Goal: Transaction & Acquisition: Purchase product/service

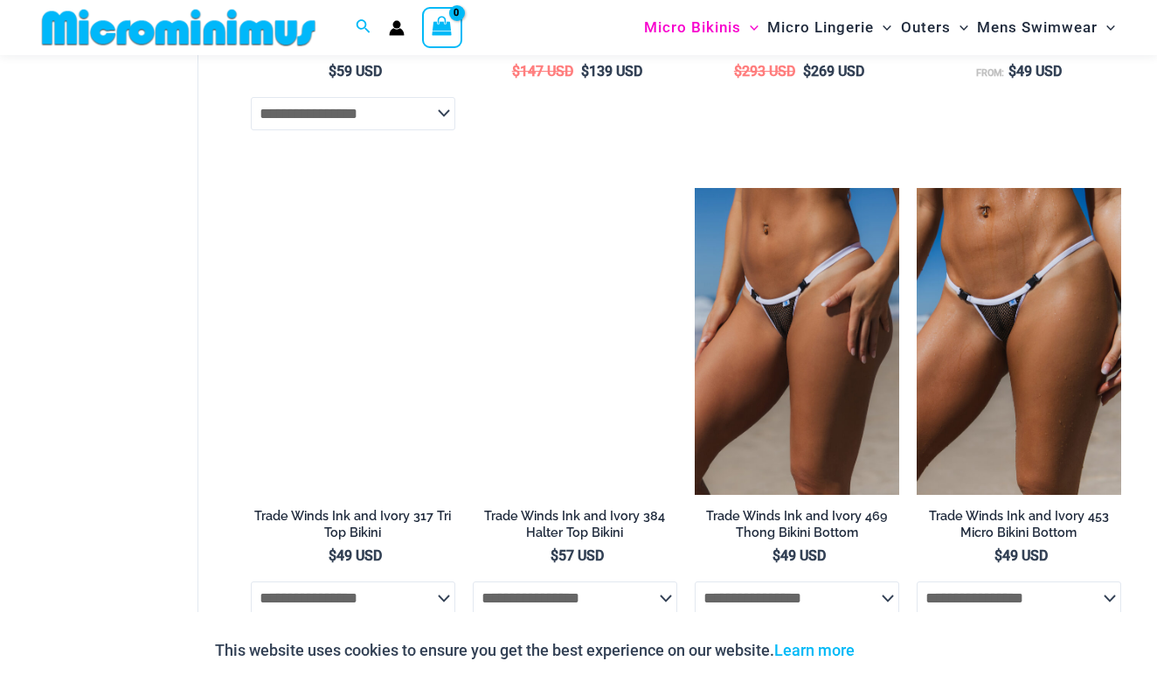
scroll to position [2496, 0]
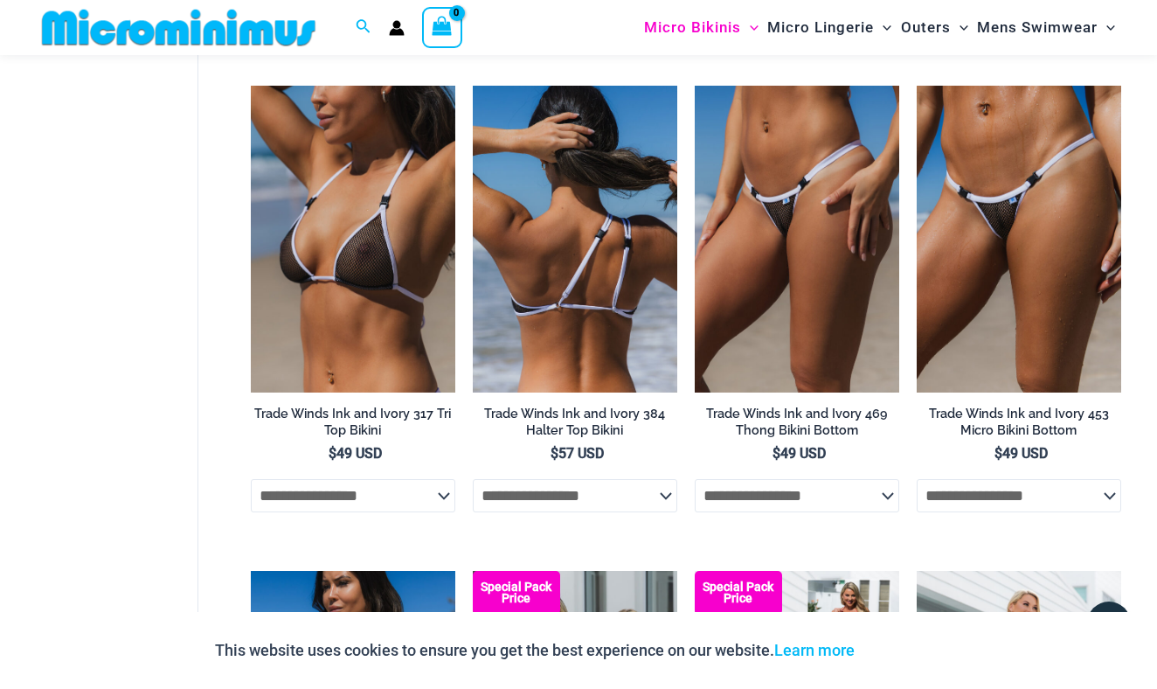
click at [523, 308] on img at bounding box center [575, 239] width 205 height 307
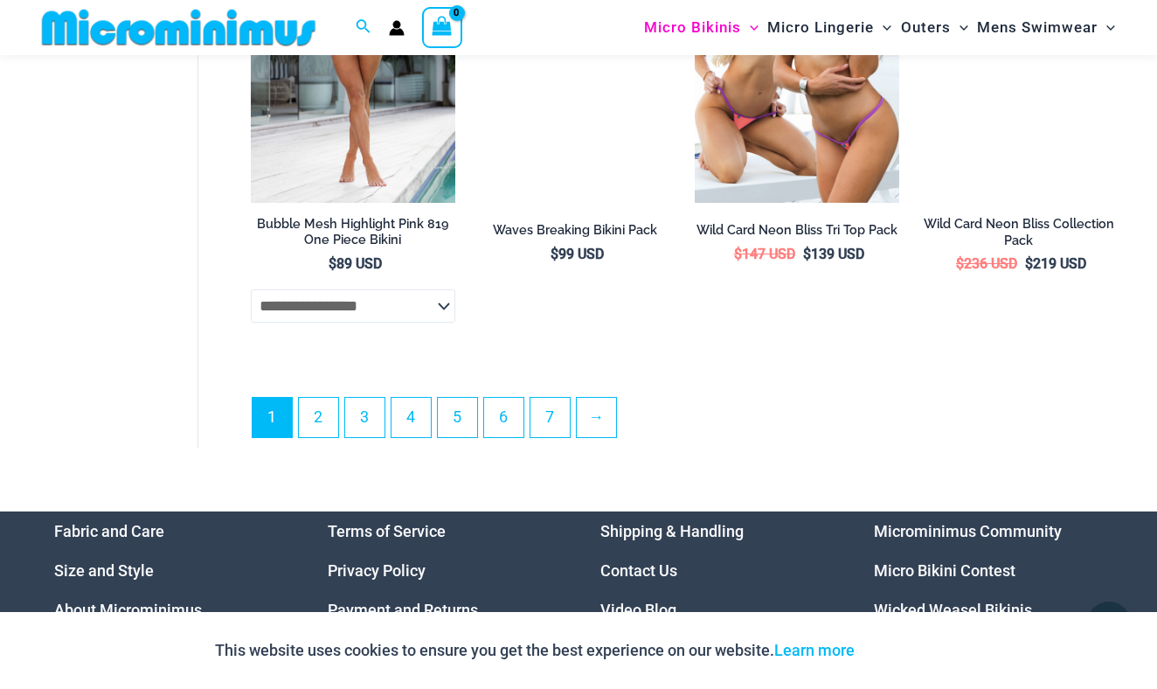
scroll to position [4148, 0]
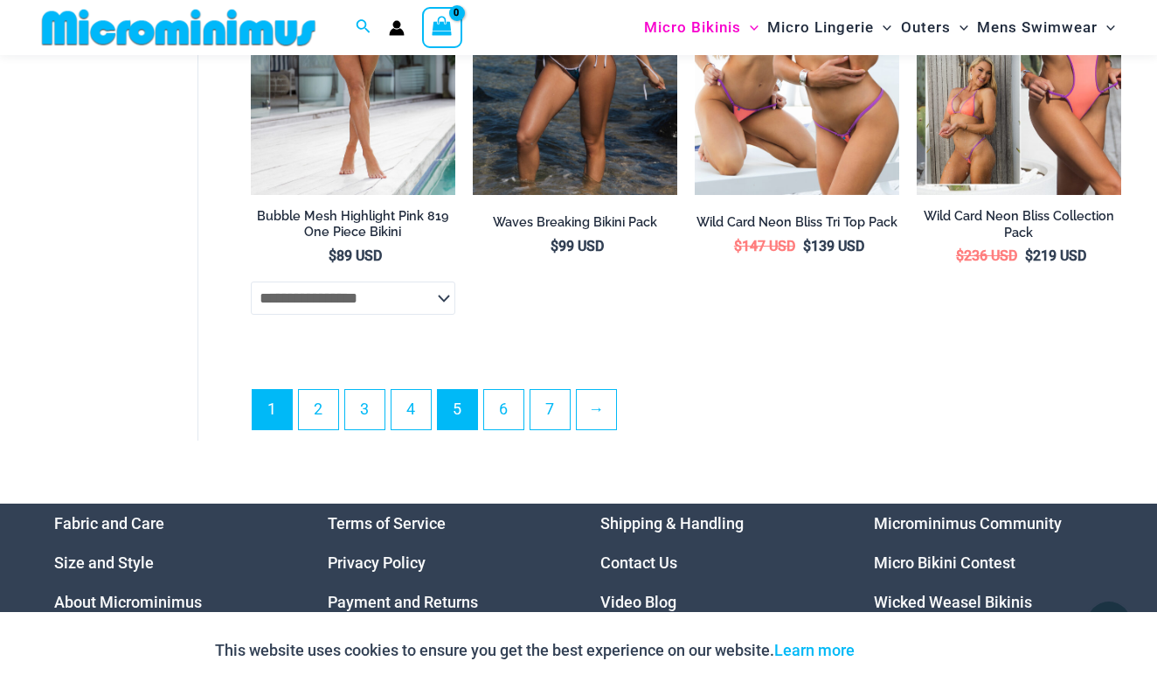
click at [460, 412] on link "5" at bounding box center [457, 409] width 39 height 39
click at [453, 390] on link "5" at bounding box center [457, 409] width 39 height 39
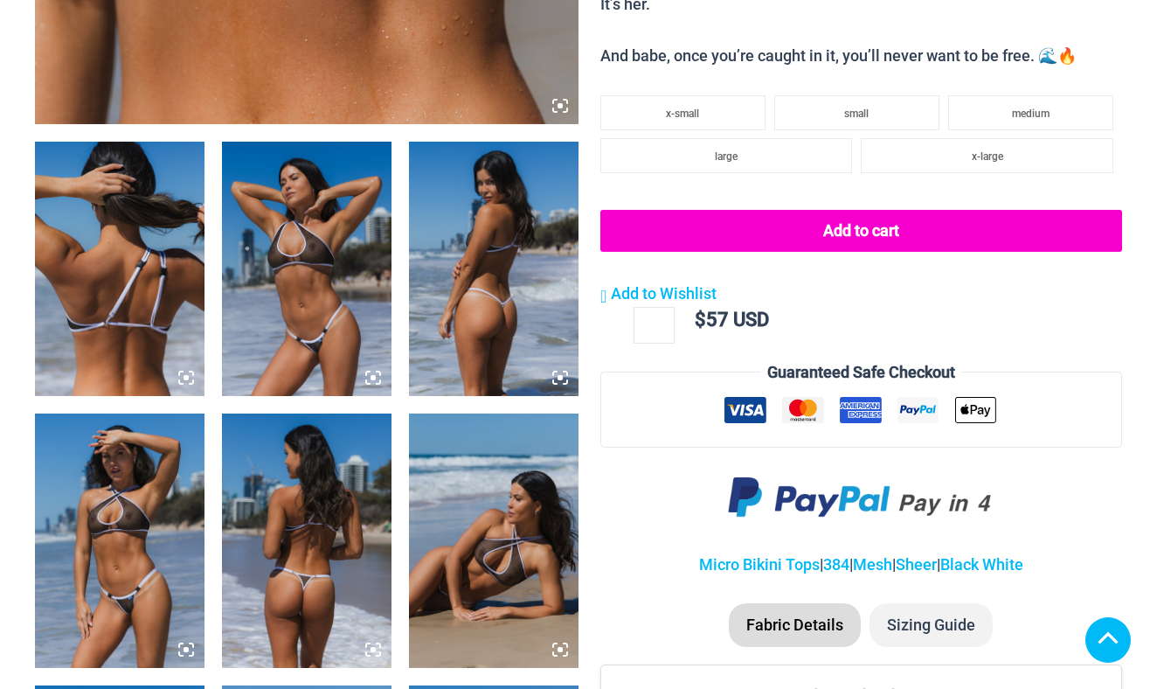
scroll to position [933, 0]
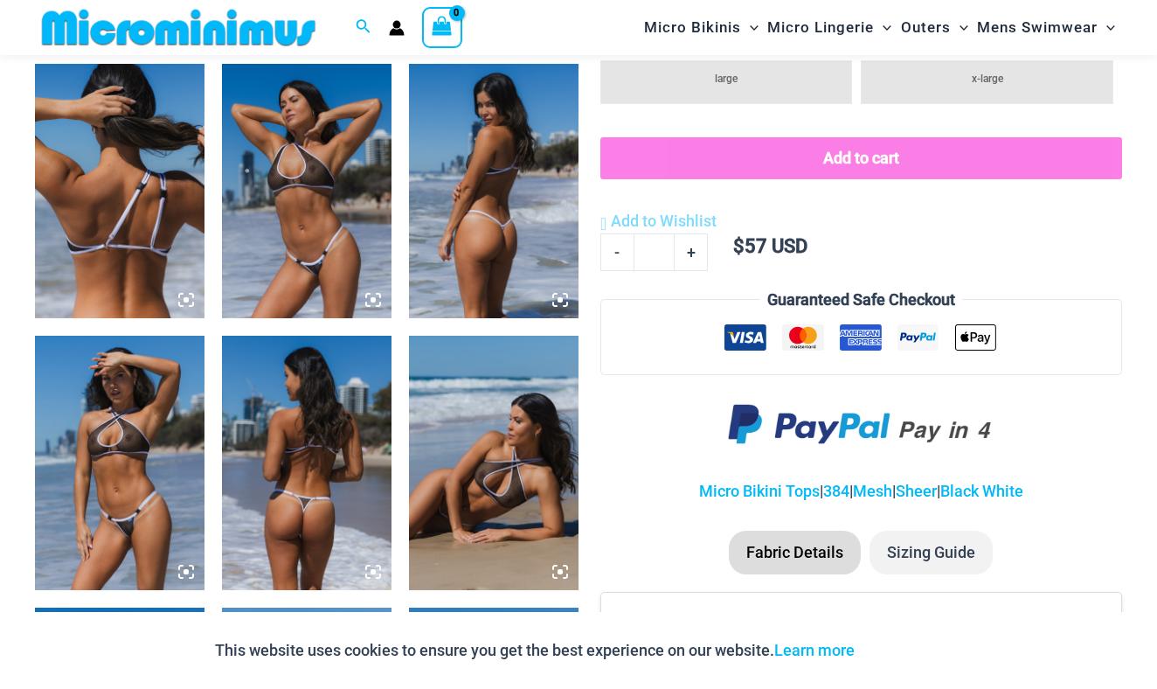
click at [142, 503] on img at bounding box center [120, 463] width 170 height 254
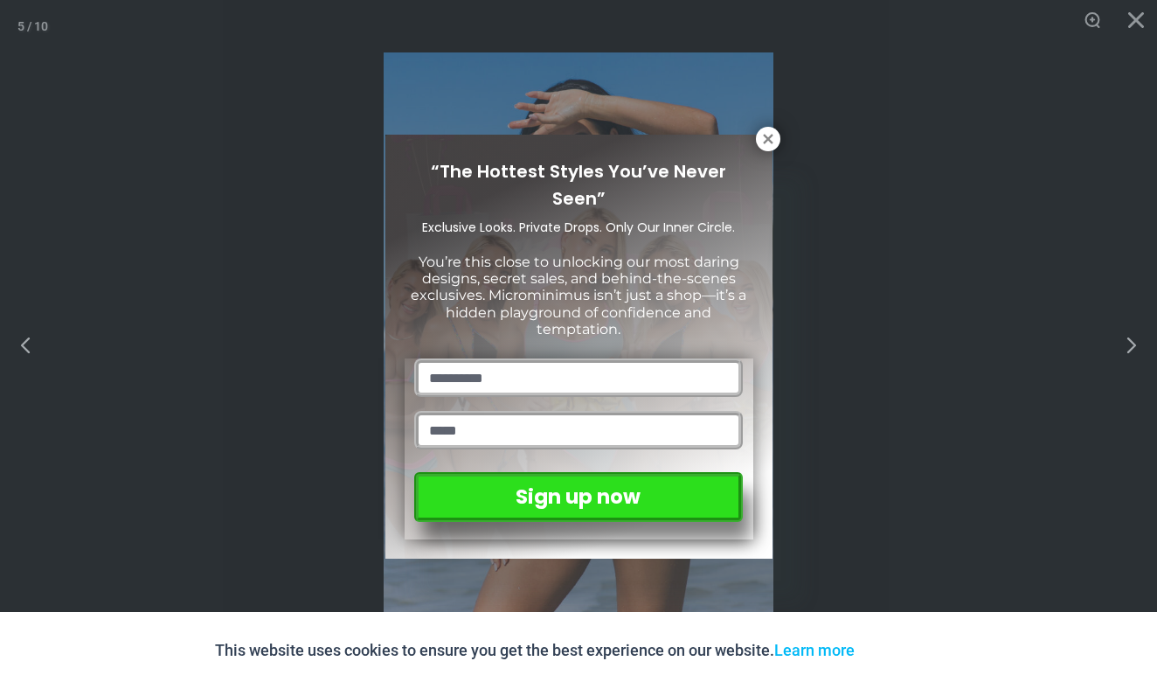
click at [782, 156] on div "“The Hottest Styles You’ve Never Seen” Exclusive Looks. Private Drops. Only Our…" at bounding box center [578, 344] width 1157 height 689
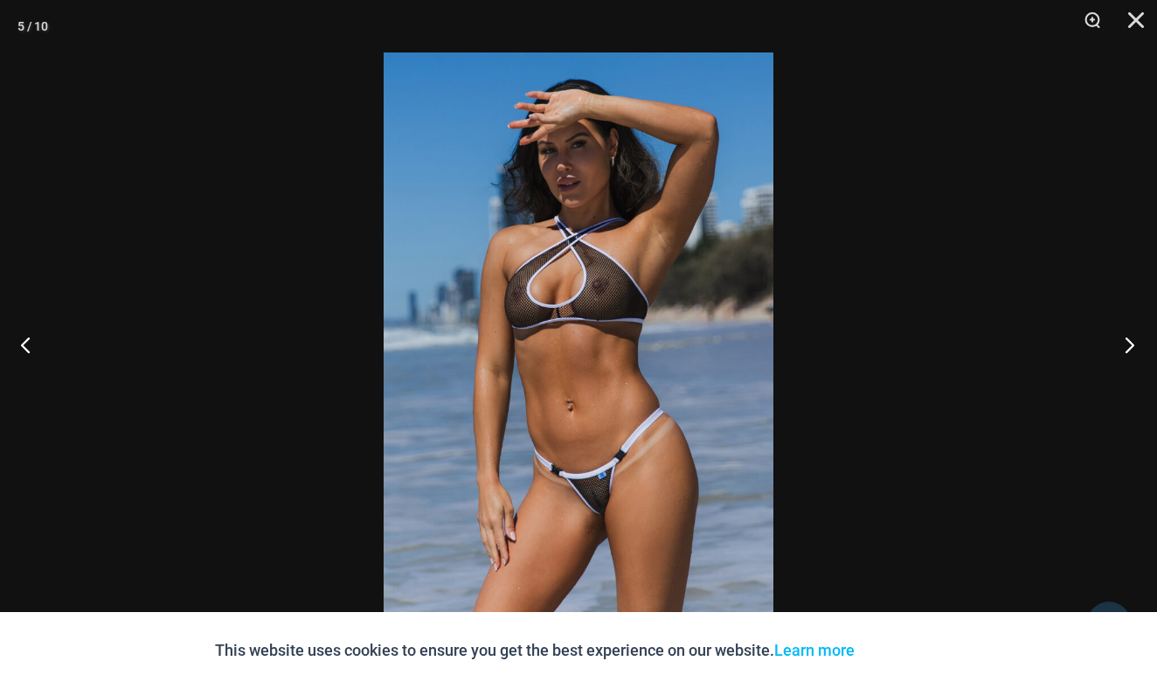
click at [1123, 352] on button "Next" at bounding box center [1125, 344] width 66 height 87
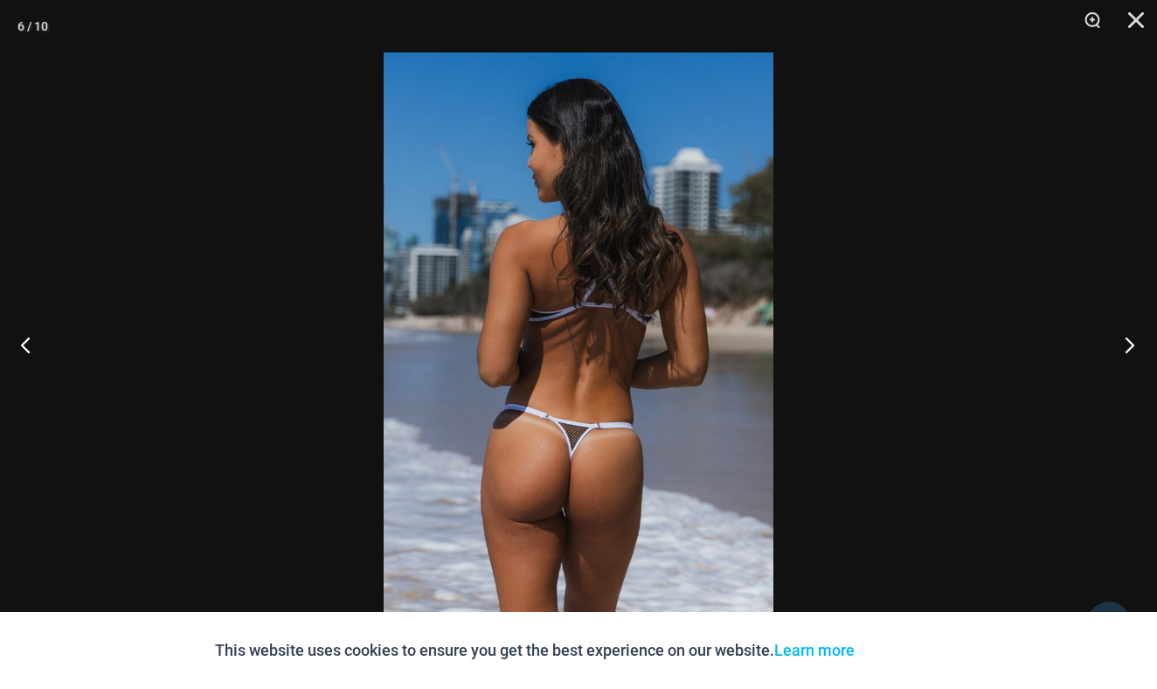
click at [1123, 352] on button "Next" at bounding box center [1125, 344] width 66 height 87
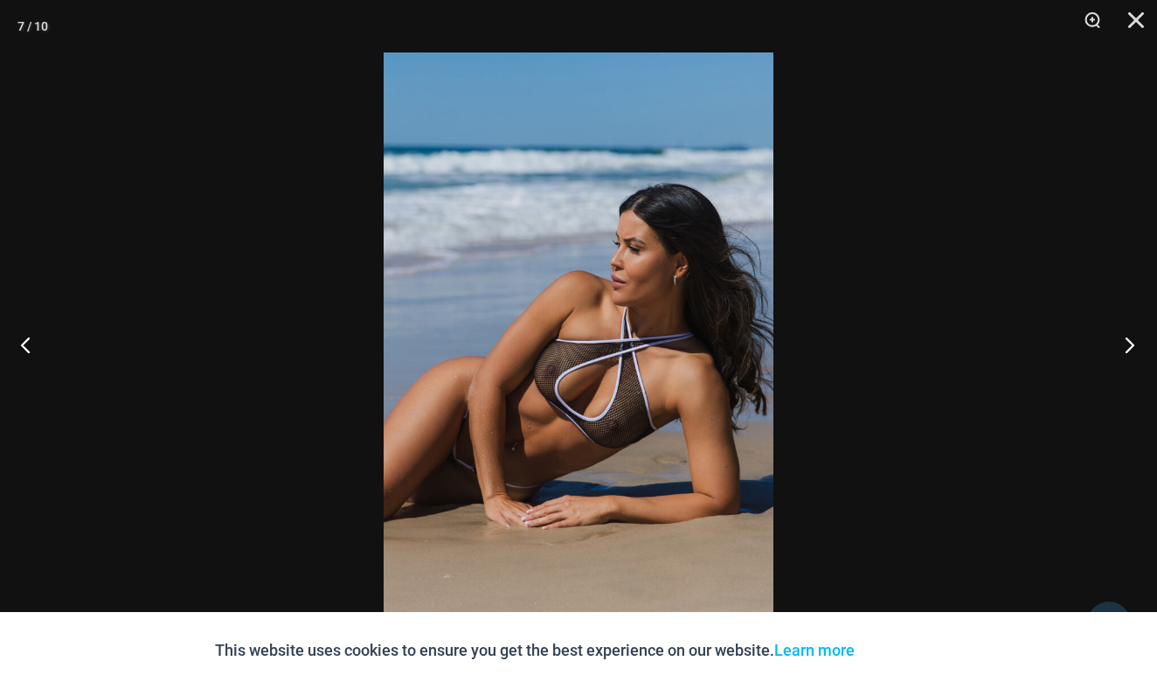
click at [1123, 352] on button "Next" at bounding box center [1125, 344] width 66 height 87
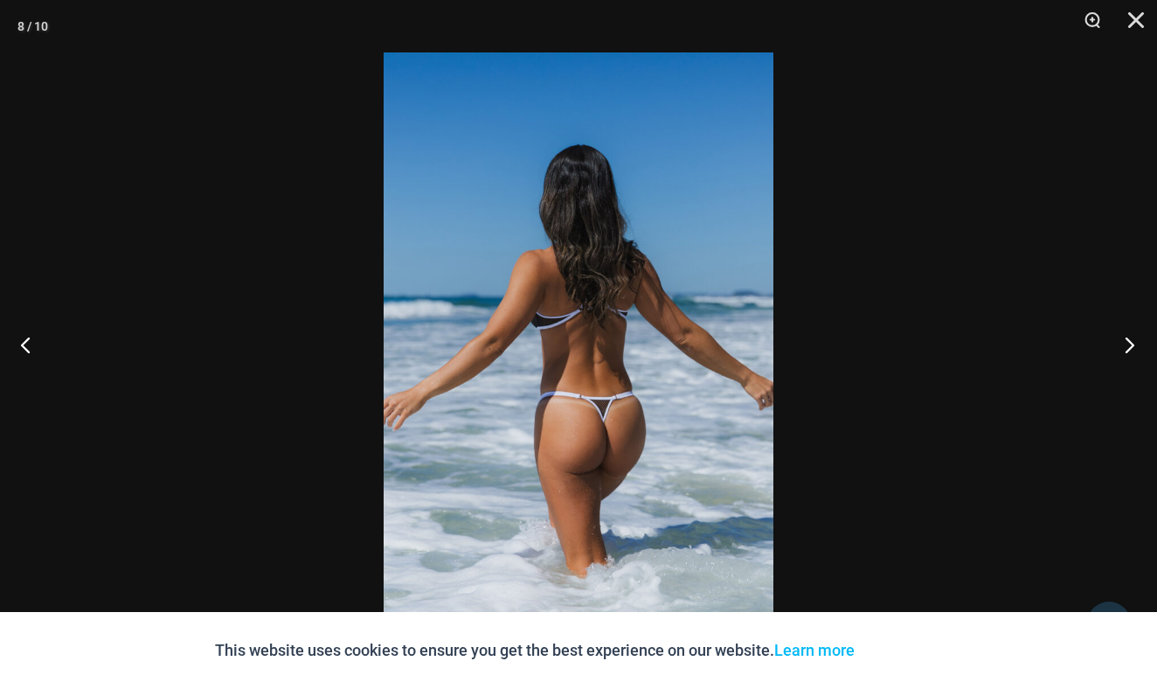
click at [1123, 352] on button "Next" at bounding box center [1125, 344] width 66 height 87
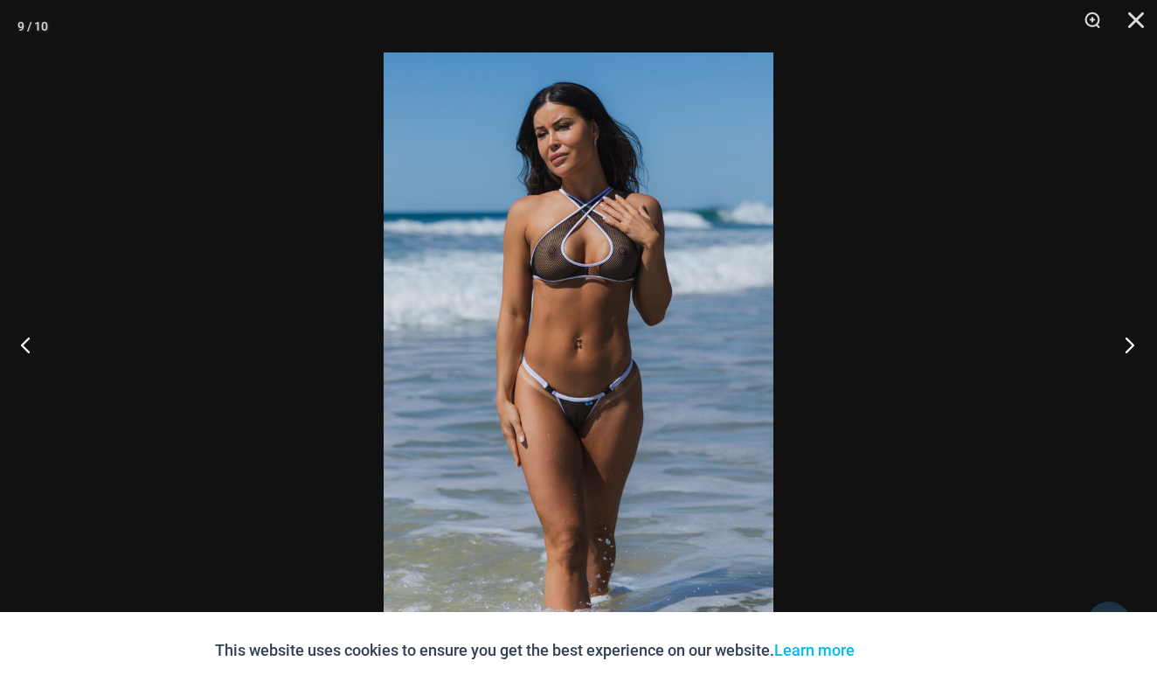
click at [1120, 347] on button "Next" at bounding box center [1125, 344] width 66 height 87
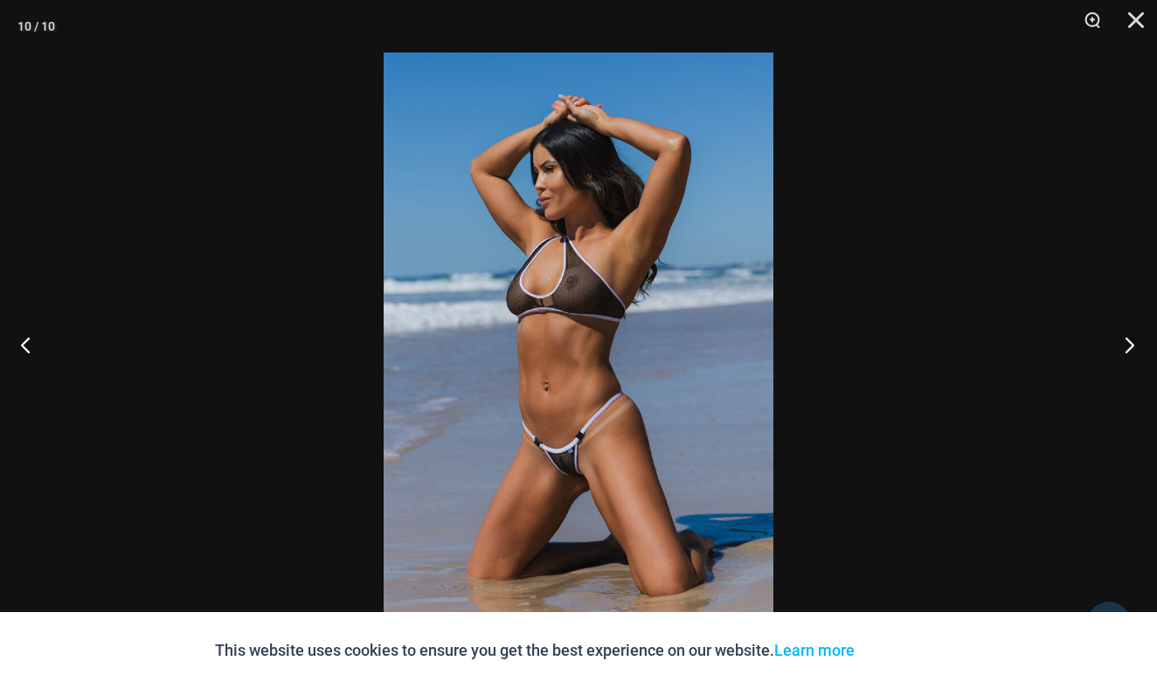
click at [1120, 347] on button "Next" at bounding box center [1125, 344] width 66 height 87
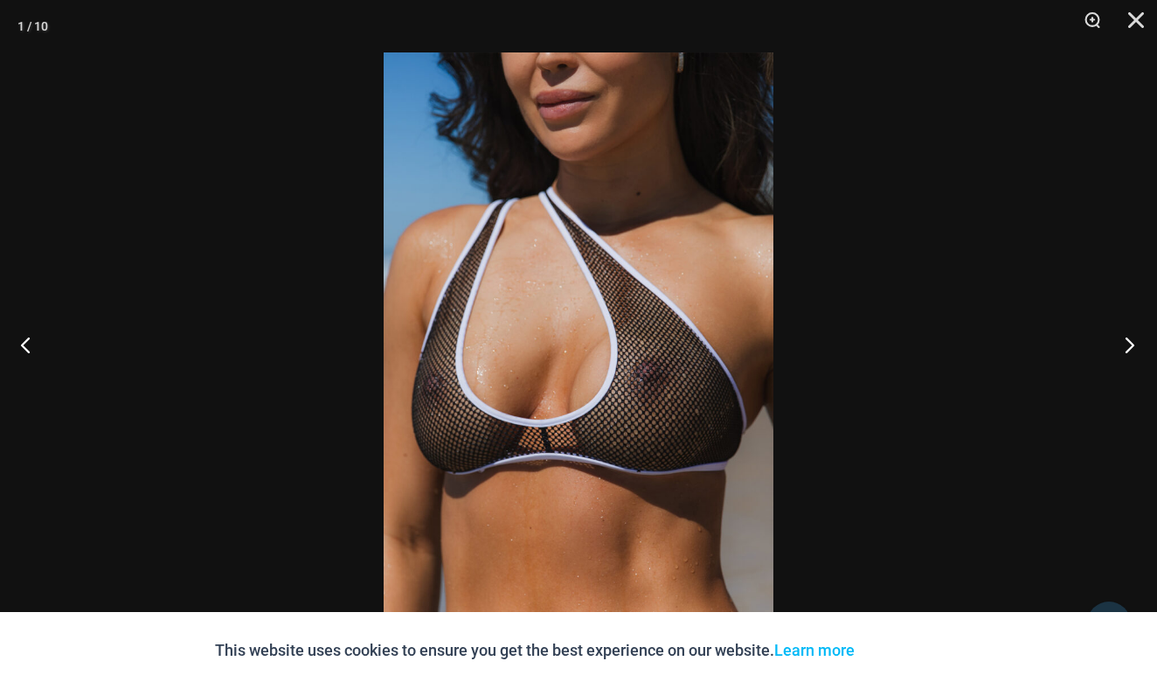
click at [1138, 344] on button "Next" at bounding box center [1125, 344] width 66 height 87
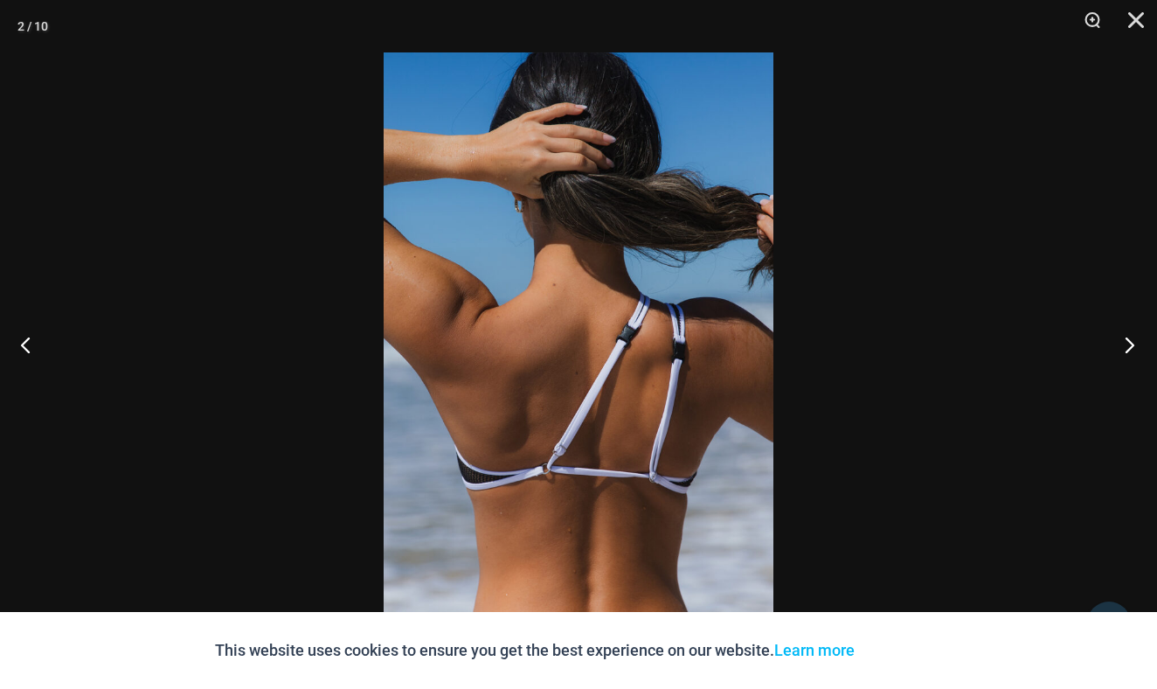
click at [1138, 344] on button "Next" at bounding box center [1125, 344] width 66 height 87
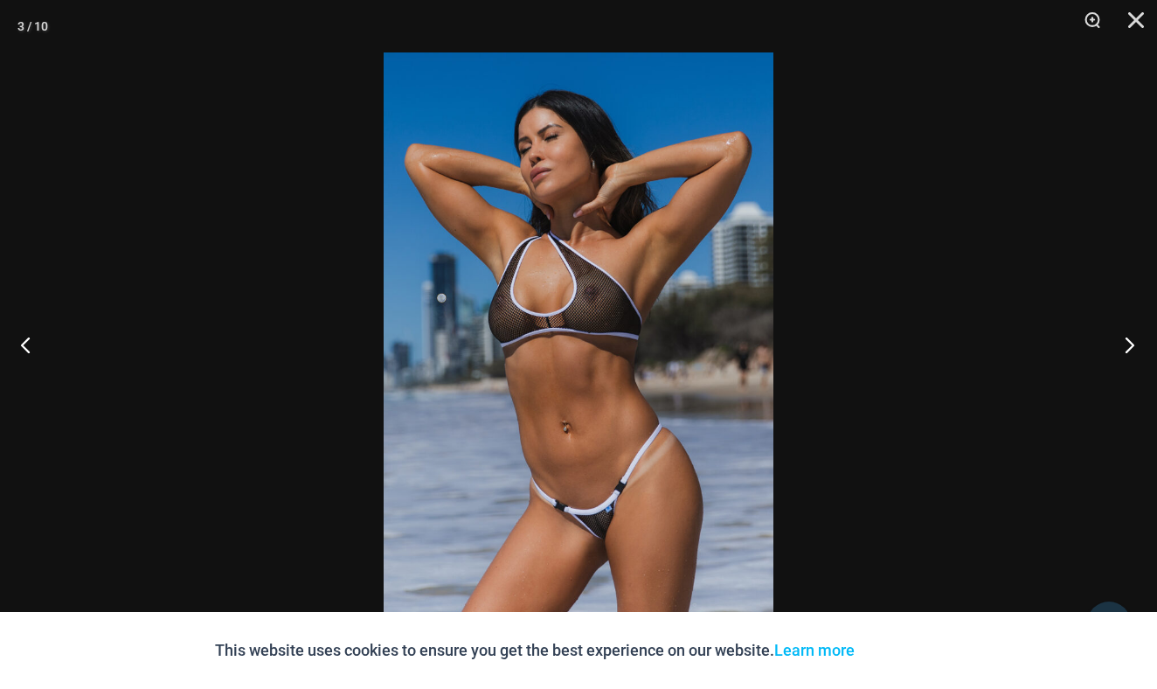
click at [1125, 333] on button "Next" at bounding box center [1125, 344] width 66 height 87
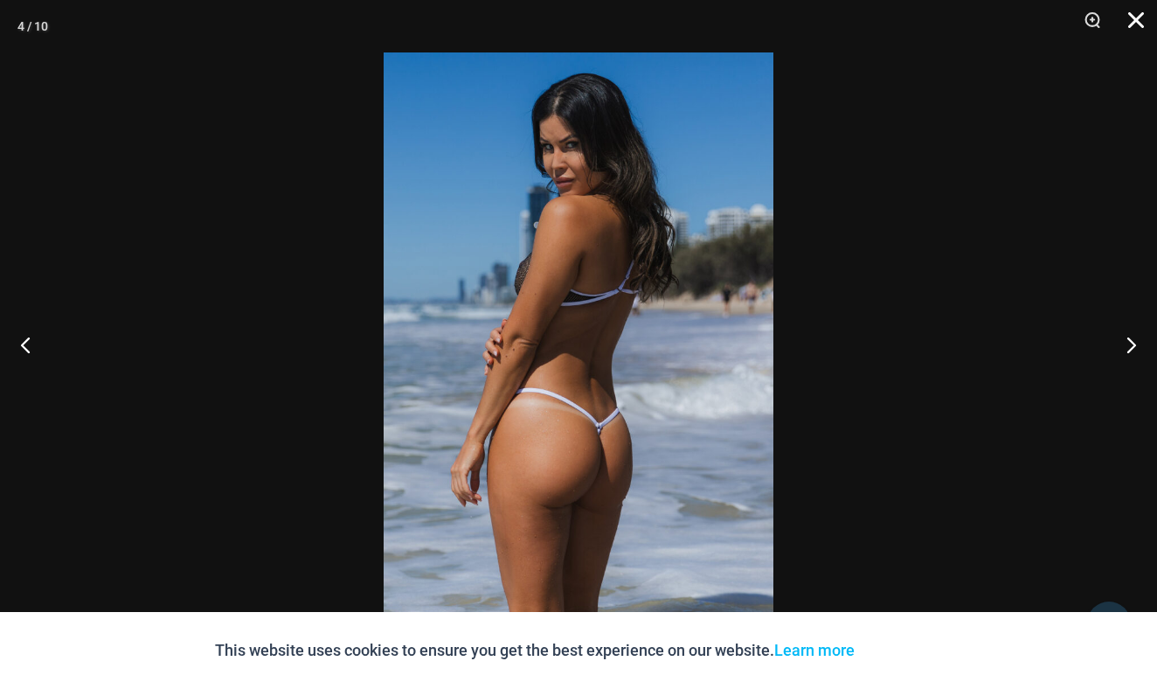
click at [1121, 12] on button "Close" at bounding box center [1130, 26] width 44 height 52
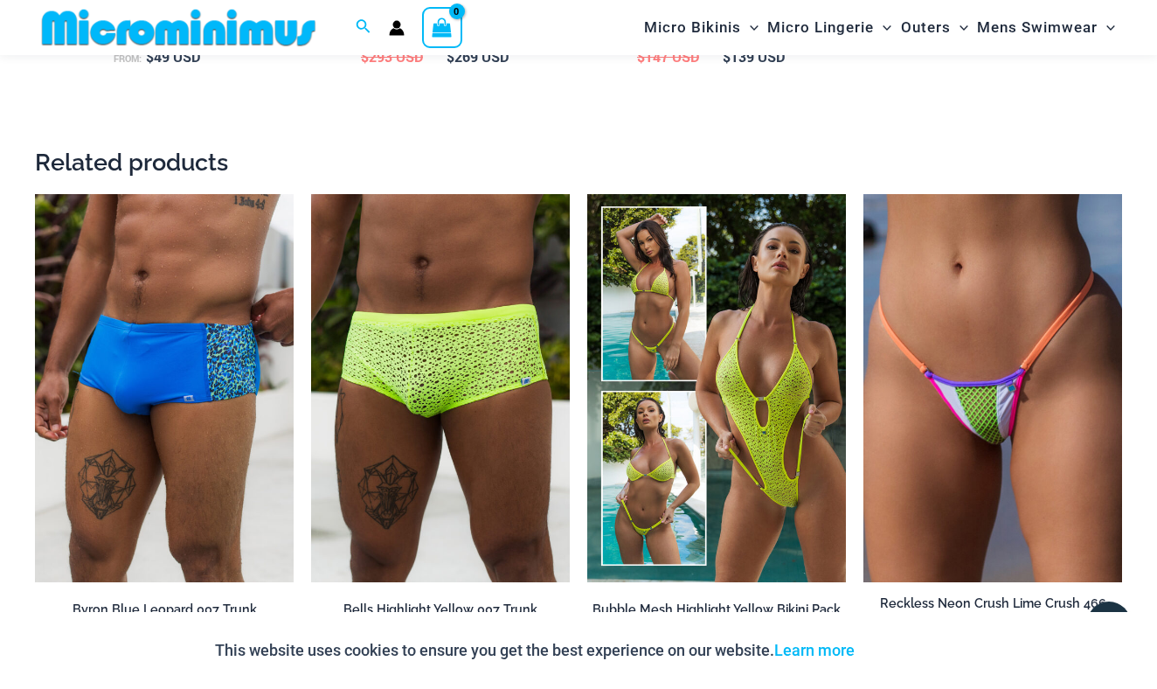
scroll to position [2247, 0]
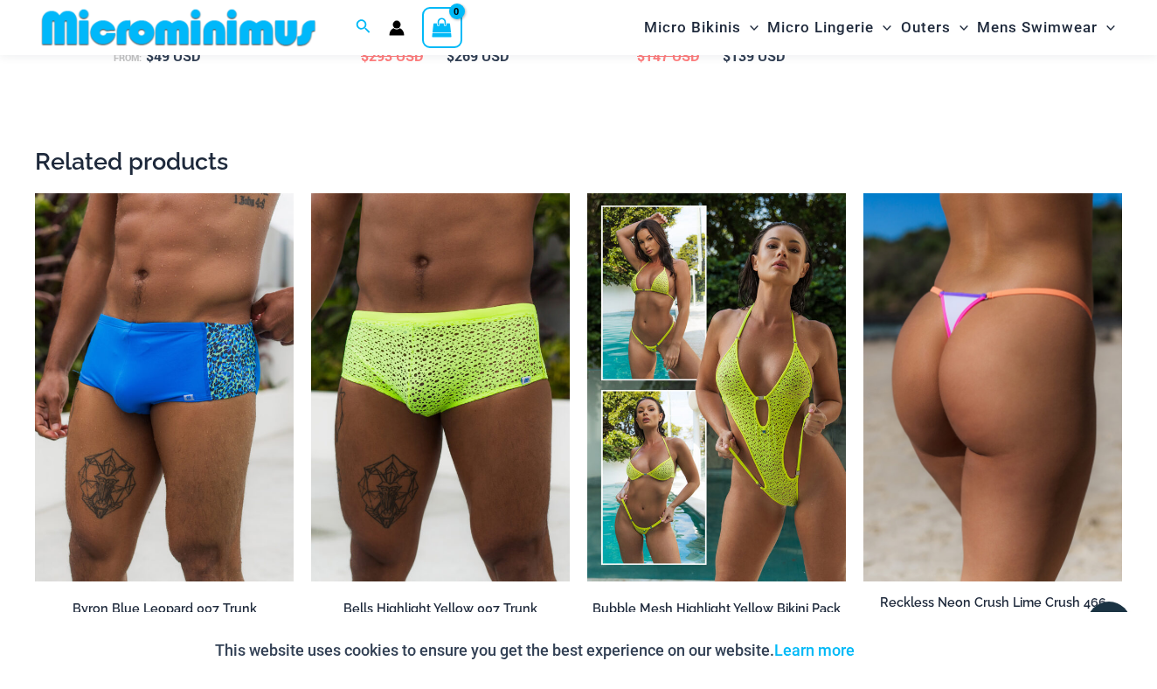
click at [927, 274] on img at bounding box center [993, 387] width 259 height 388
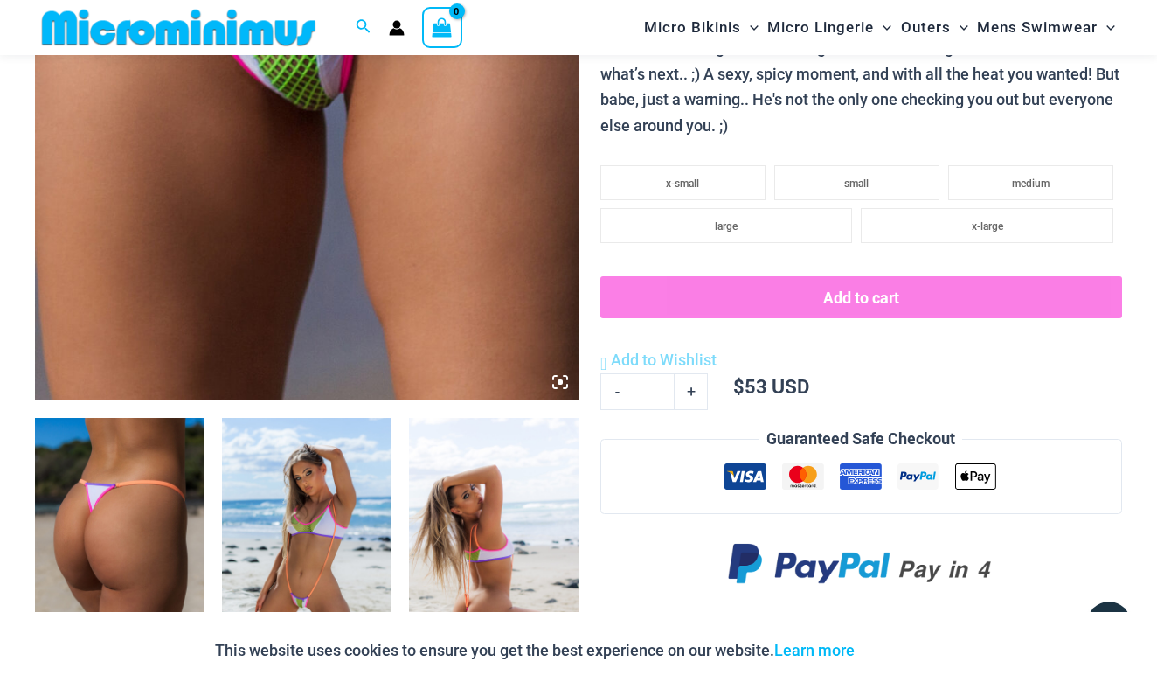
scroll to position [562, 0]
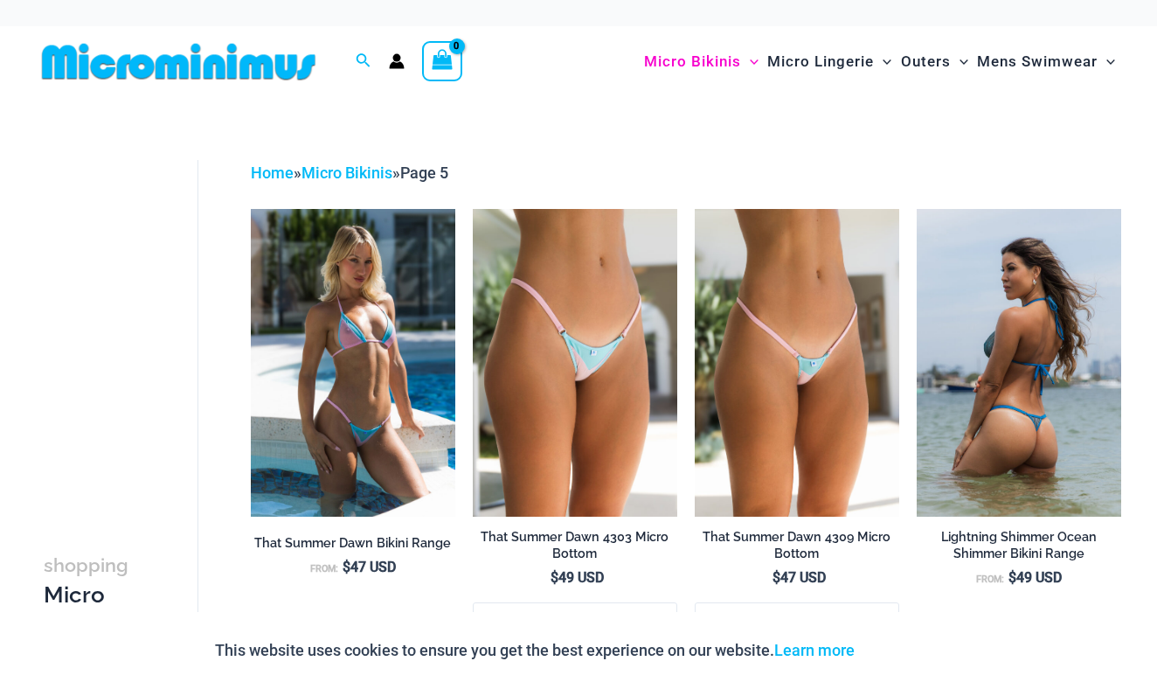
click at [1015, 377] on img at bounding box center [1019, 362] width 205 height 307
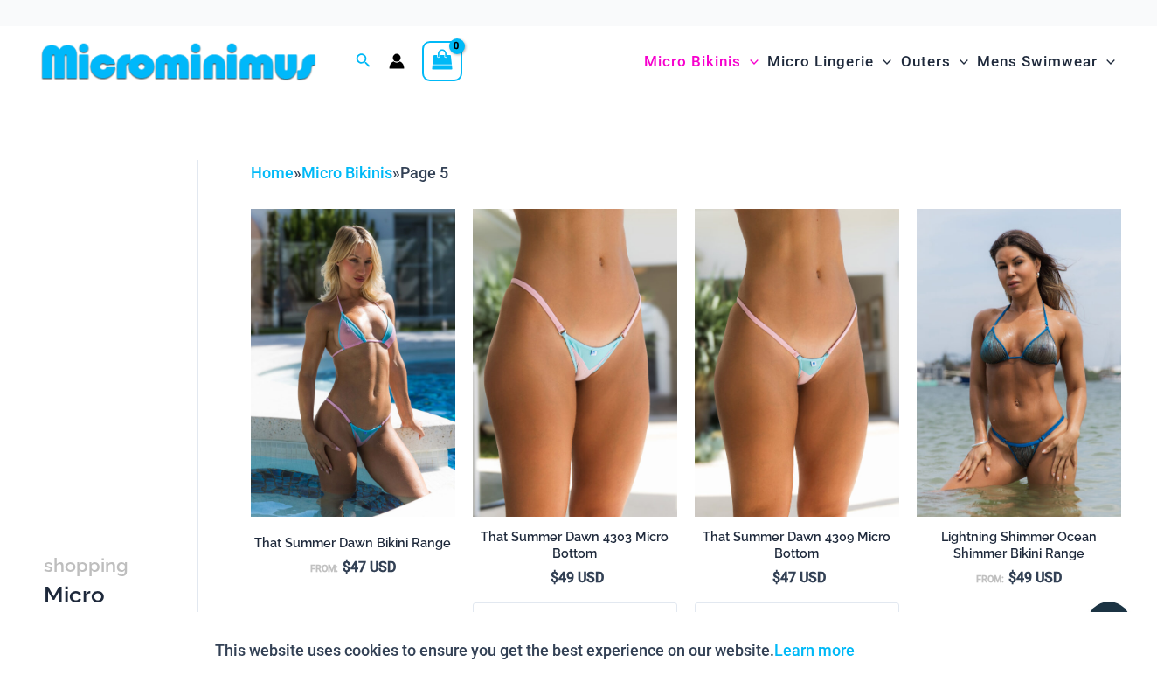
click at [141, 58] on img at bounding box center [179, 61] width 288 height 39
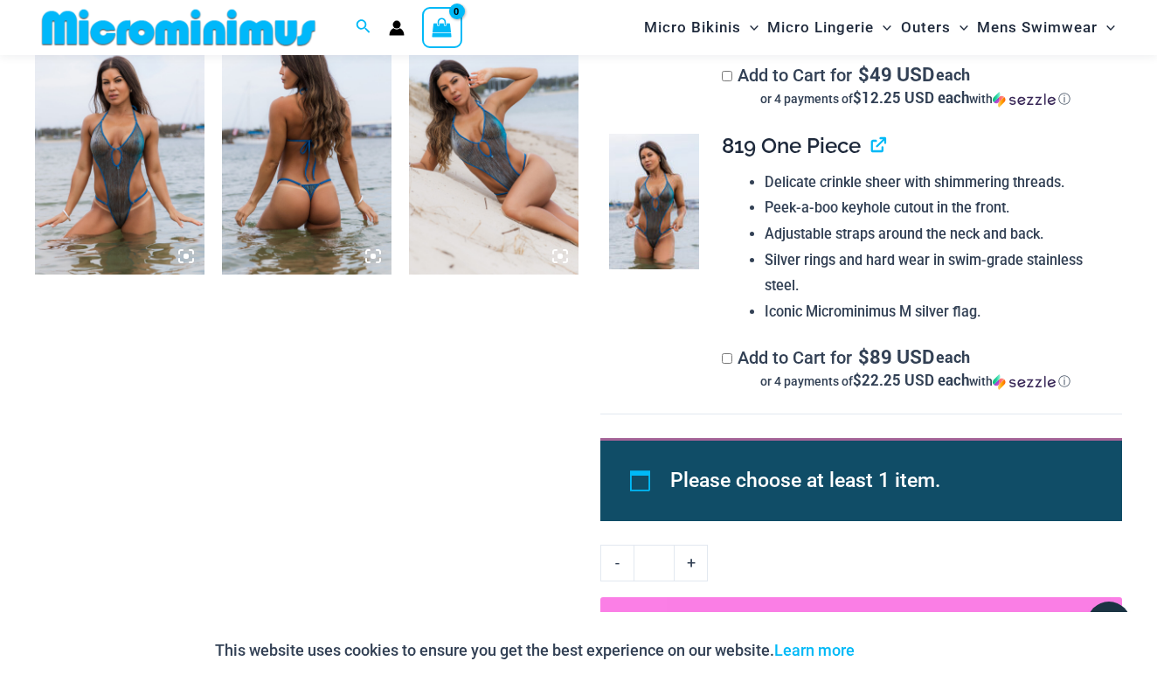
scroll to position [1246, 0]
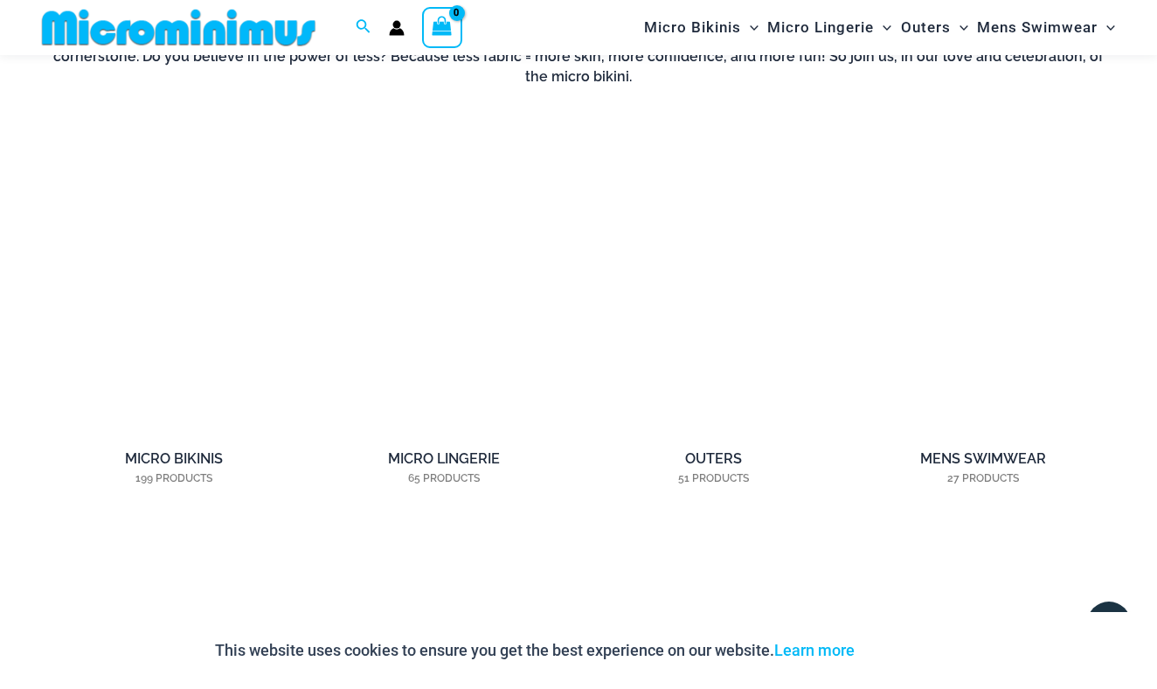
scroll to position [1209, 0]
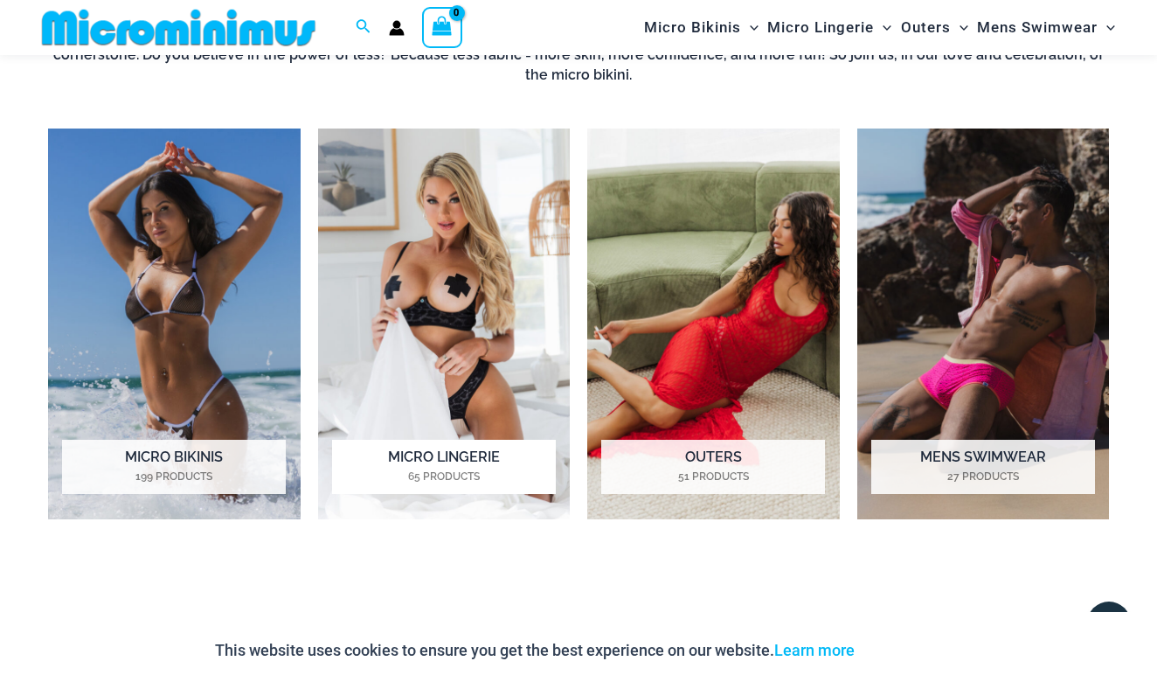
click at [480, 300] on img "Visit product category Micro Lingerie" at bounding box center [444, 323] width 253 height 391
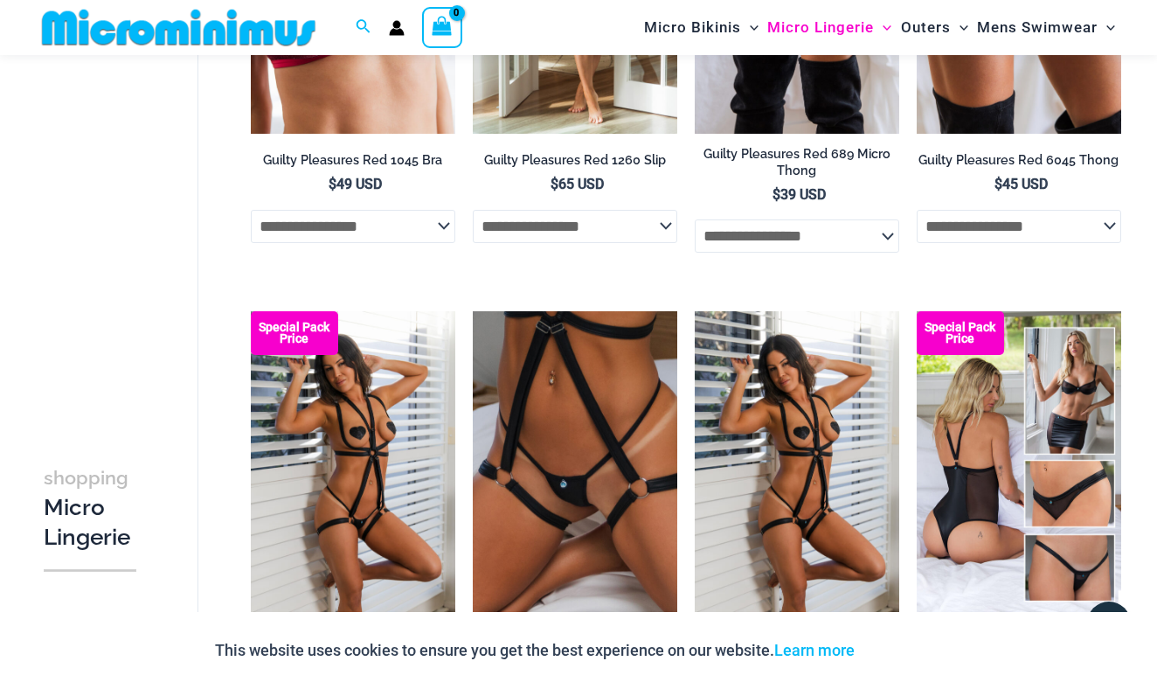
scroll to position [923, 0]
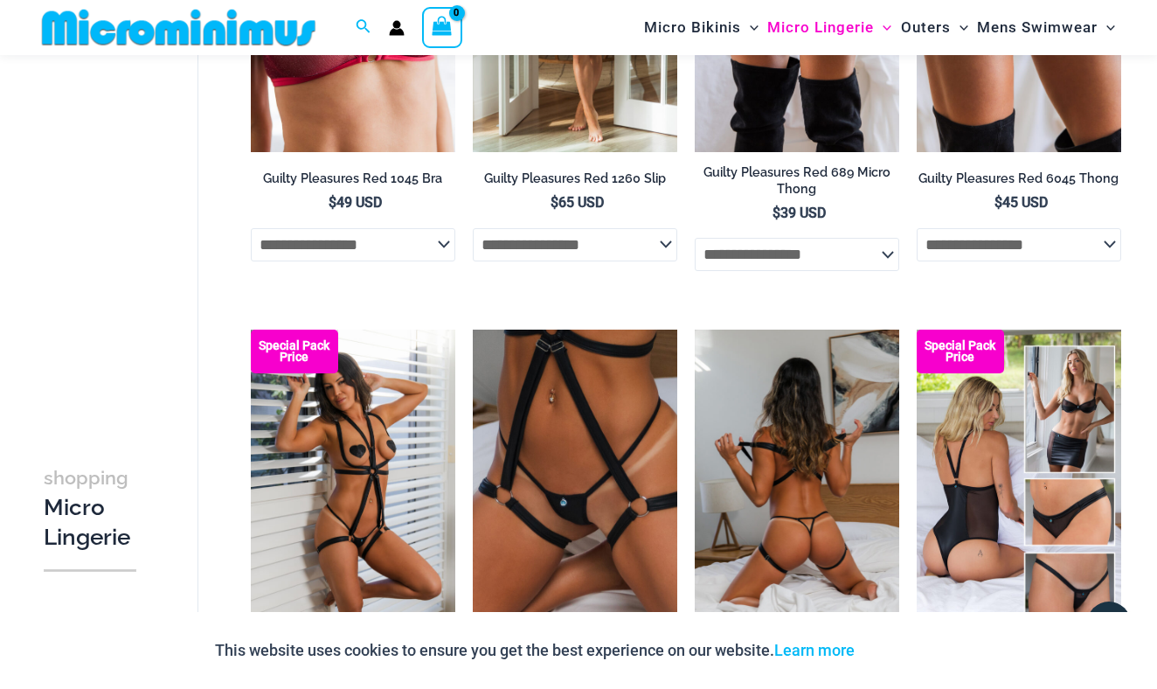
click at [787, 436] on img at bounding box center [797, 483] width 205 height 307
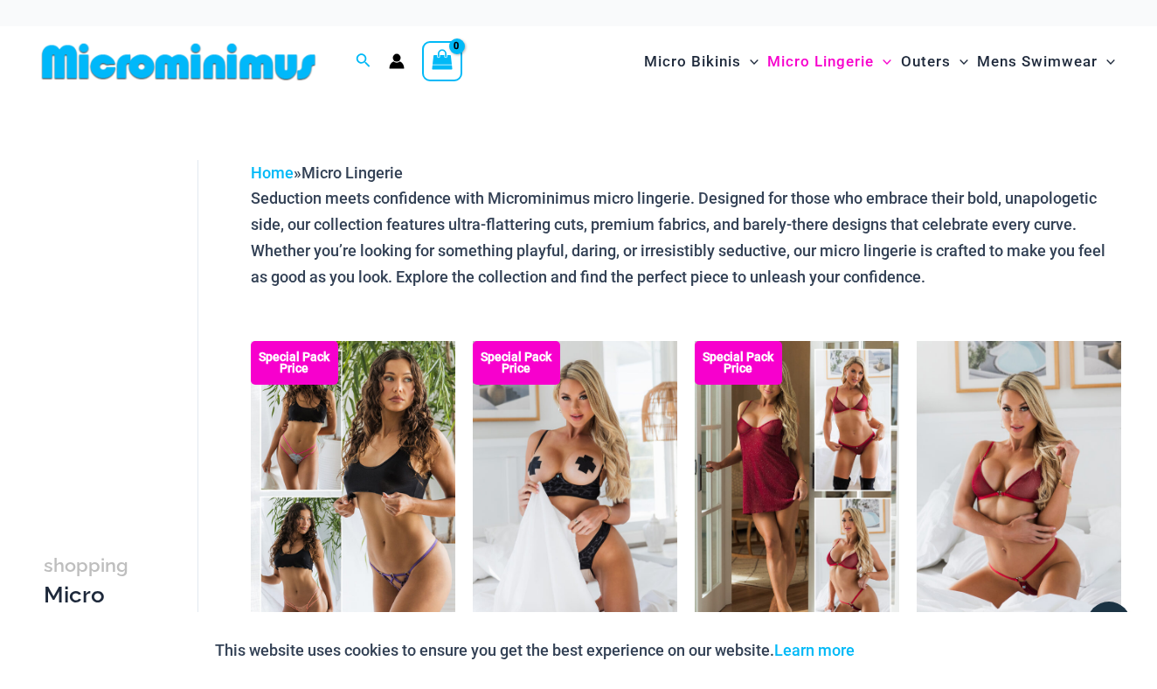
scroll to position [0, 0]
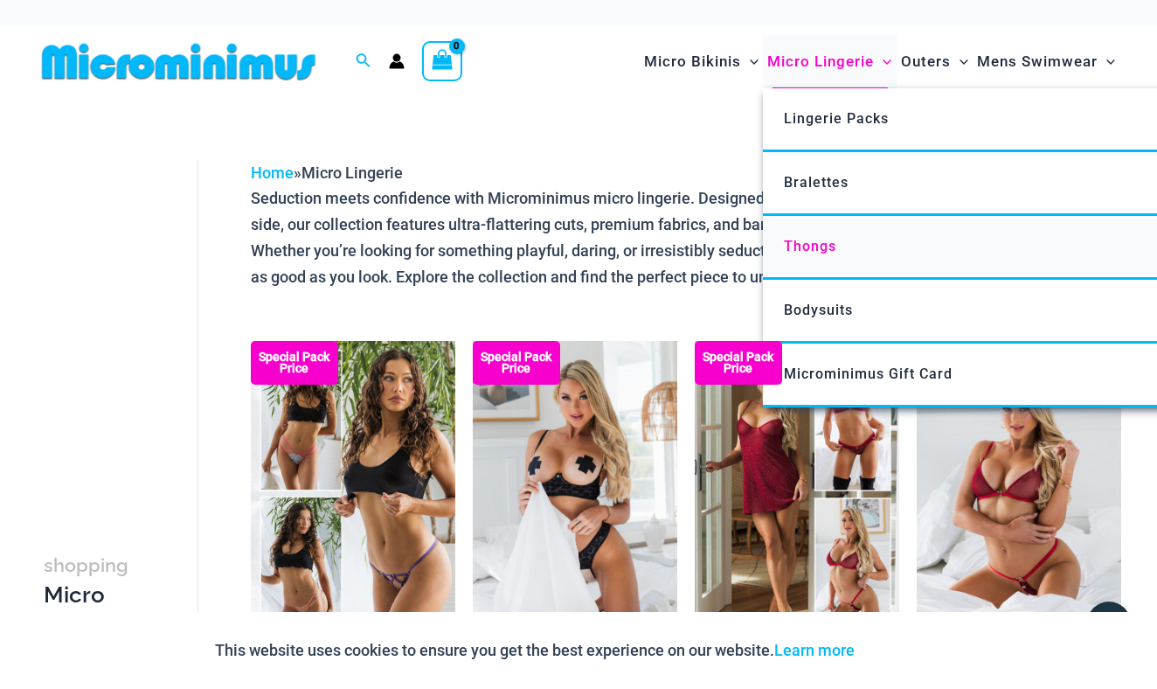
click at [817, 250] on span "Thongs" at bounding box center [810, 246] width 52 height 17
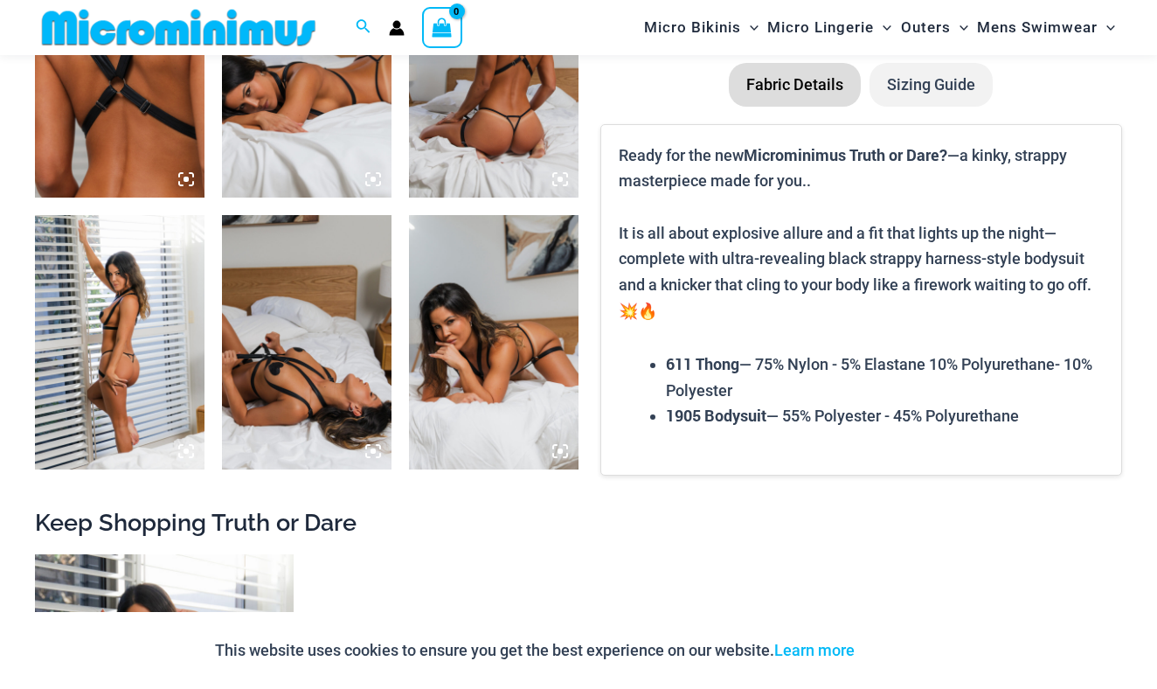
scroll to position [1317, 0]
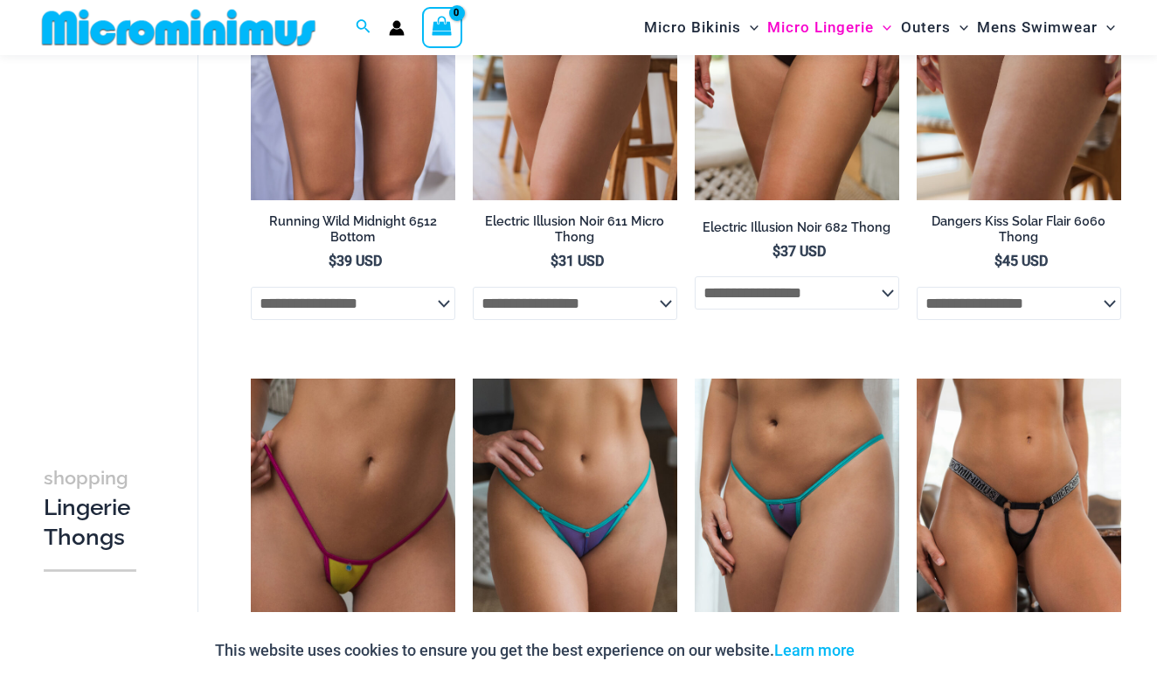
scroll to position [878, 0]
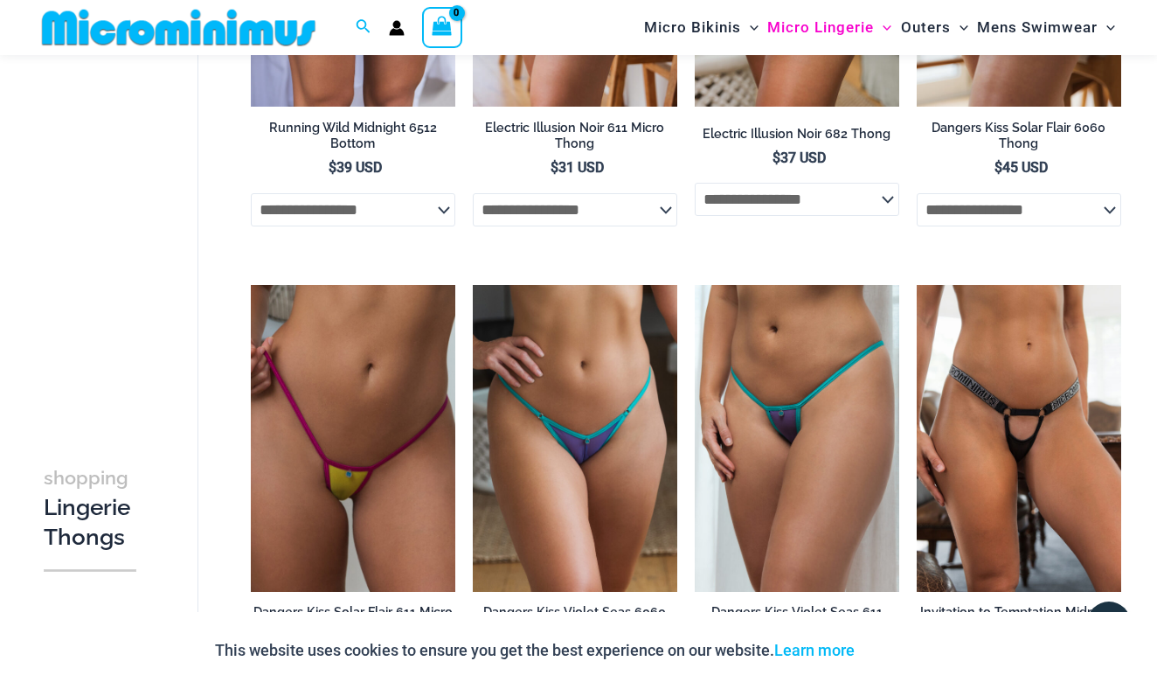
click at [184, 45] on img at bounding box center [179, 27] width 288 height 39
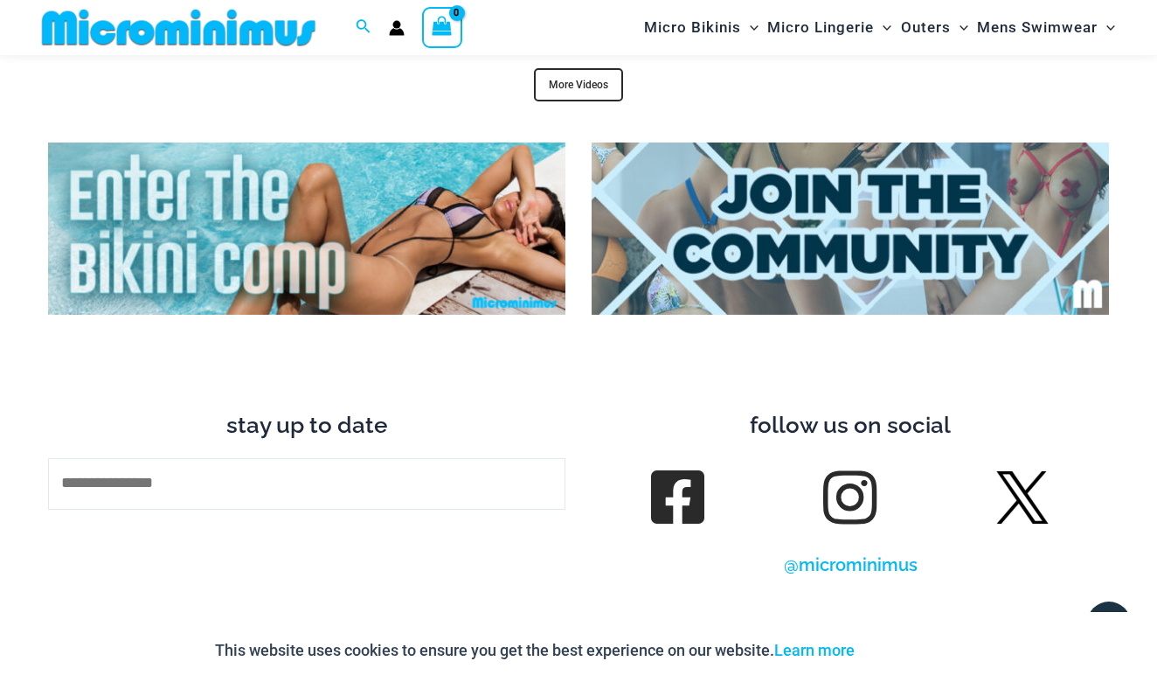
scroll to position [5982, 0]
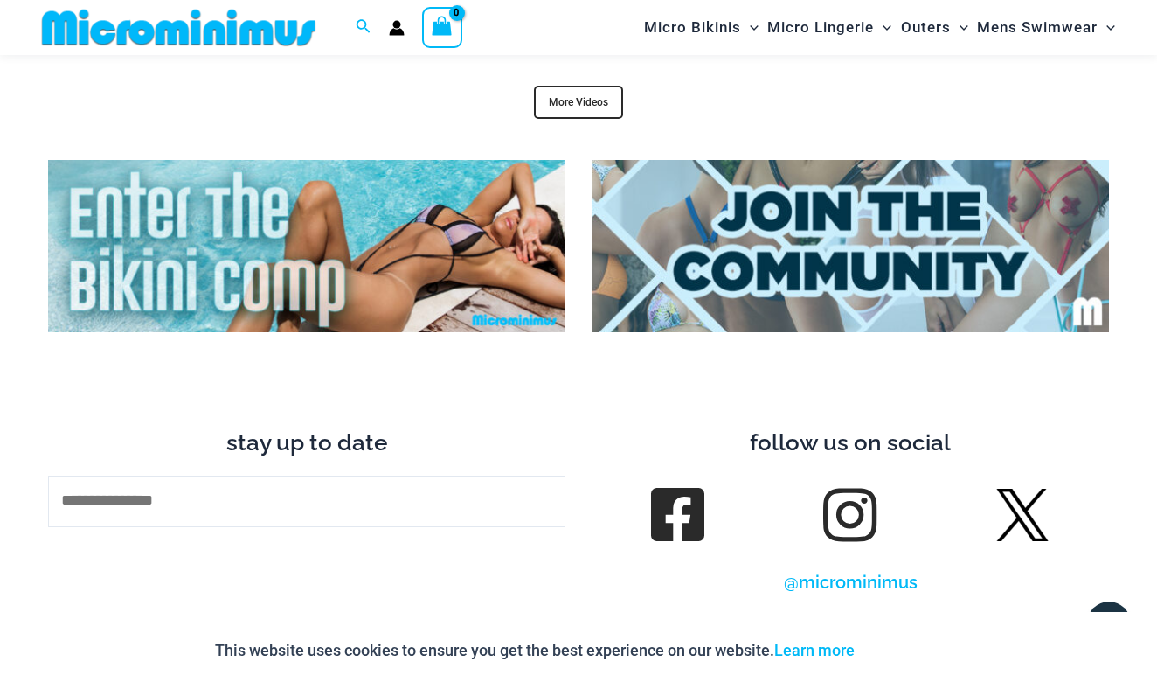
click at [210, 160] on img at bounding box center [306, 246] width 517 height 172
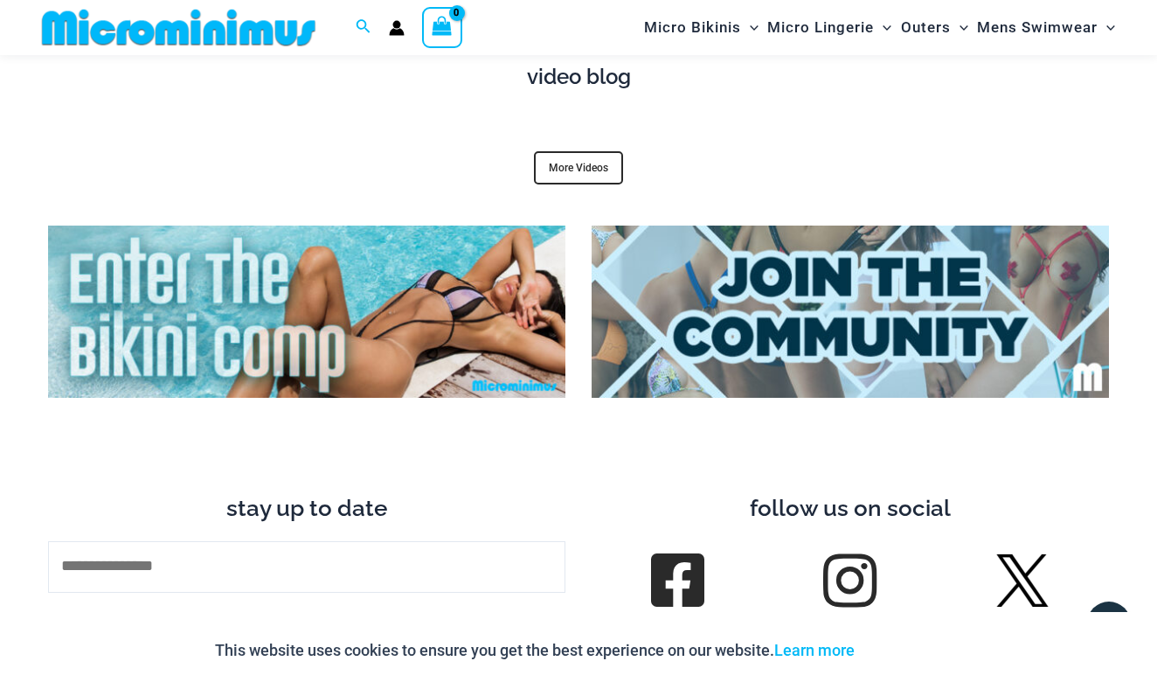
scroll to position [5919, 0]
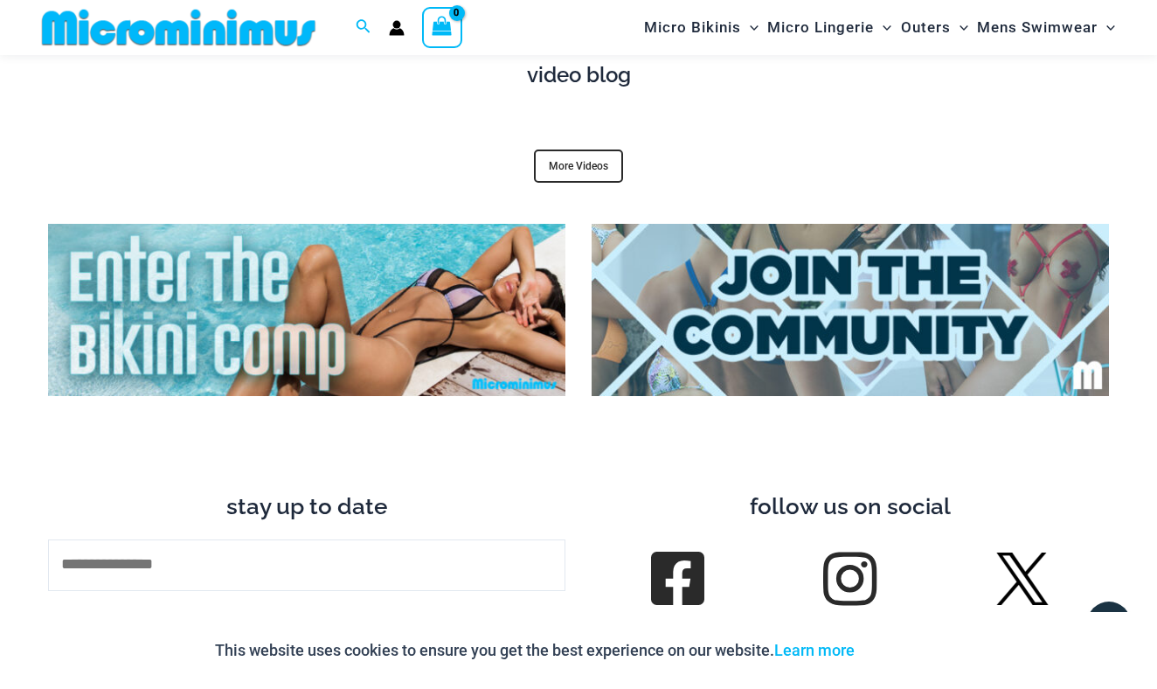
click at [704, 258] on img at bounding box center [850, 310] width 517 height 172
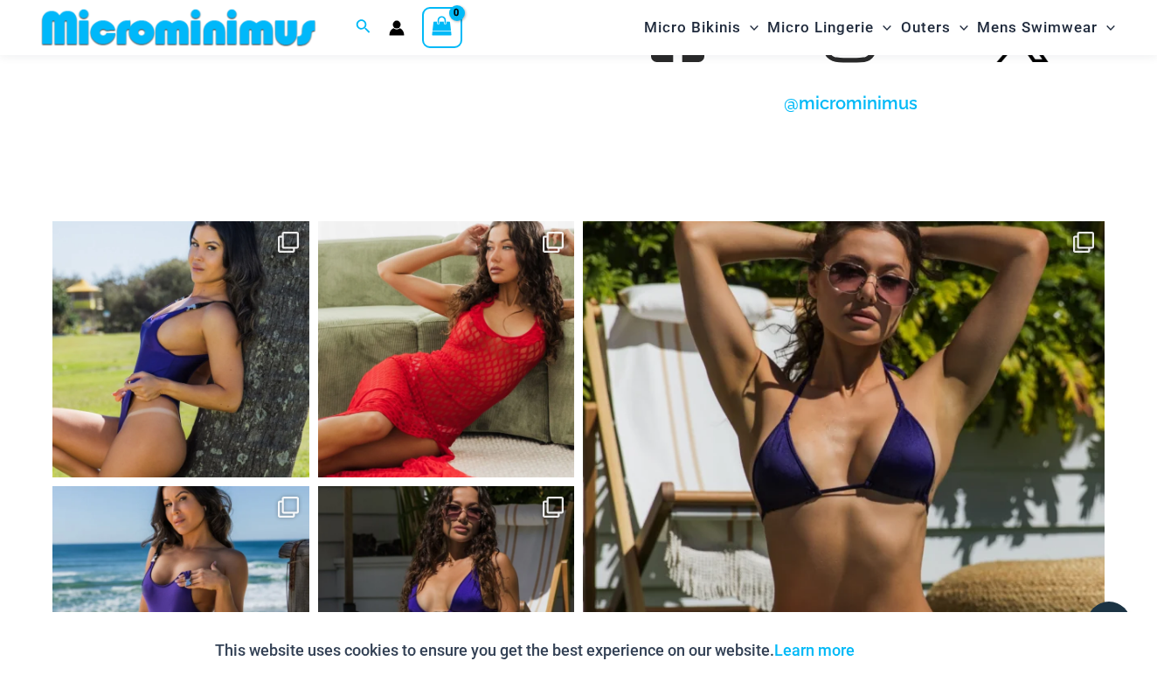
scroll to position [6465, 0]
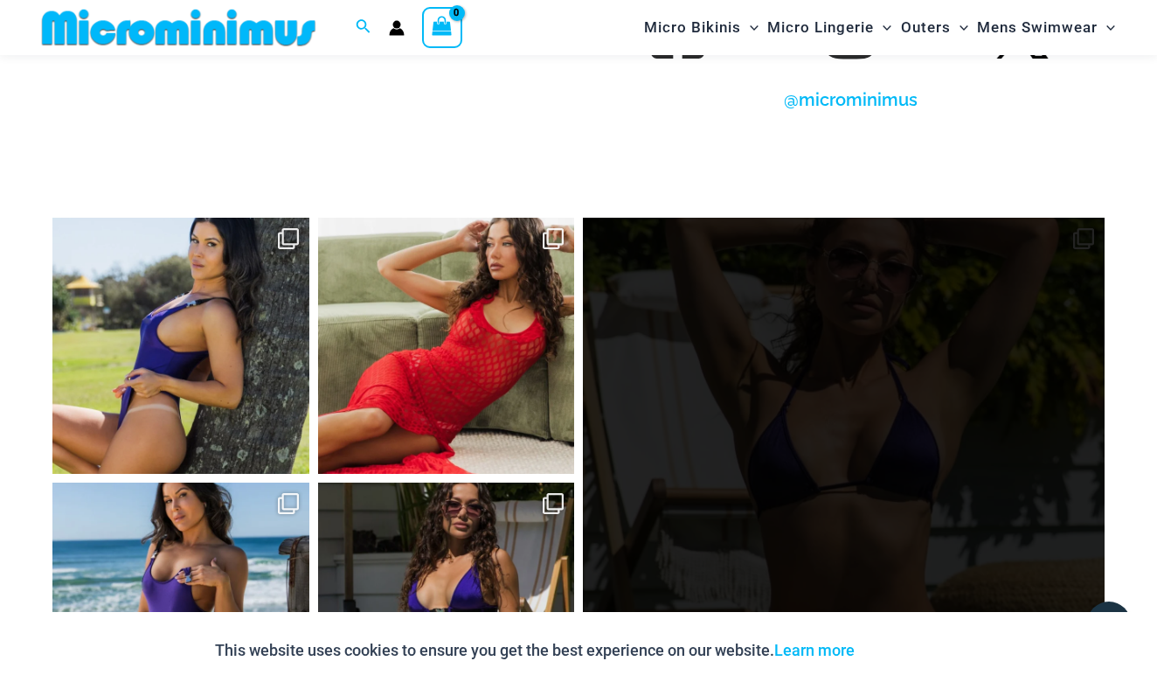
click at [771, 271] on link "Open" at bounding box center [844, 479] width 522 height 522
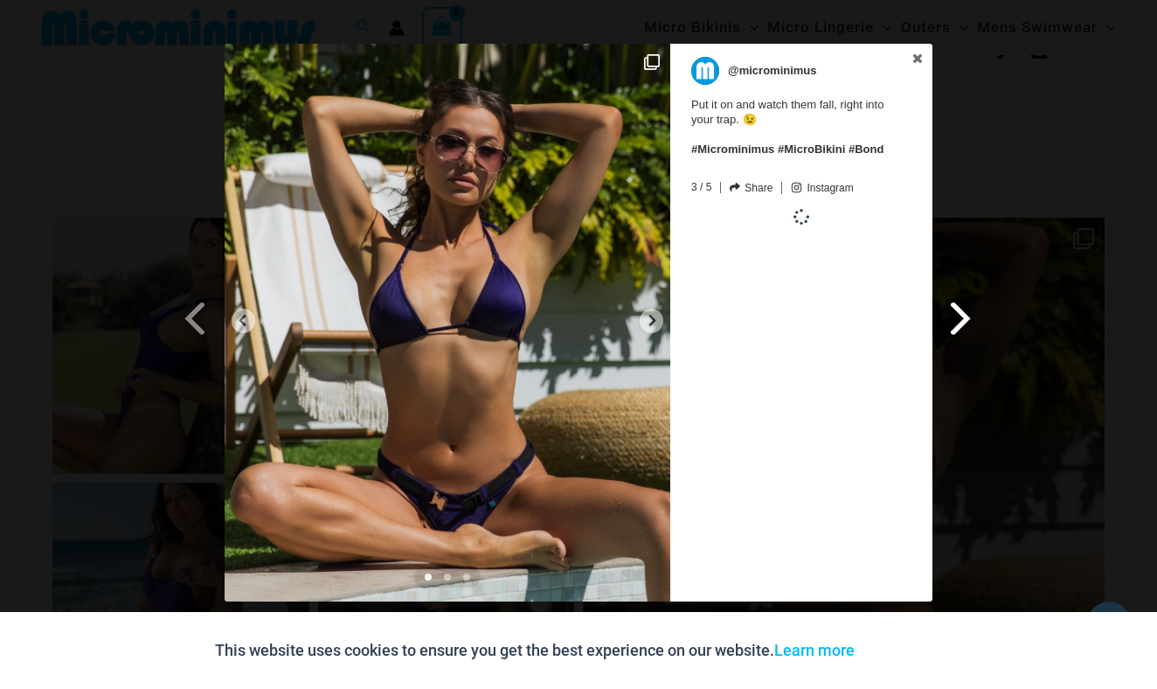
click at [966, 310] on span at bounding box center [962, 317] width 30 height 39
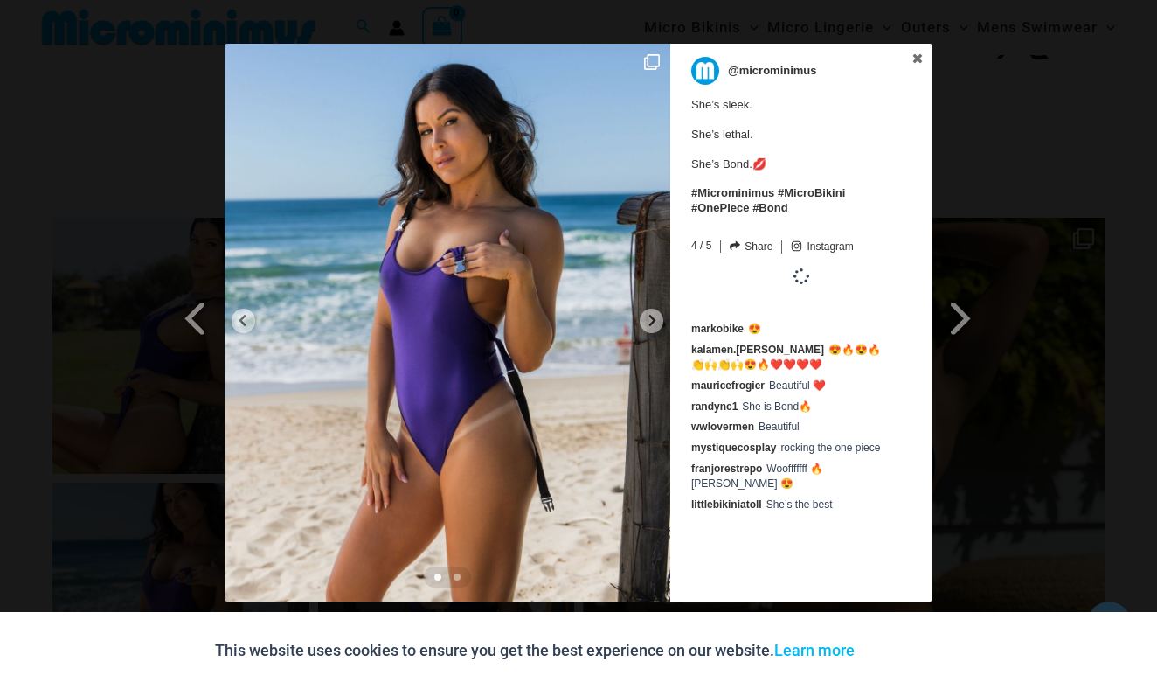
click at [966, 310] on span at bounding box center [962, 317] width 30 height 39
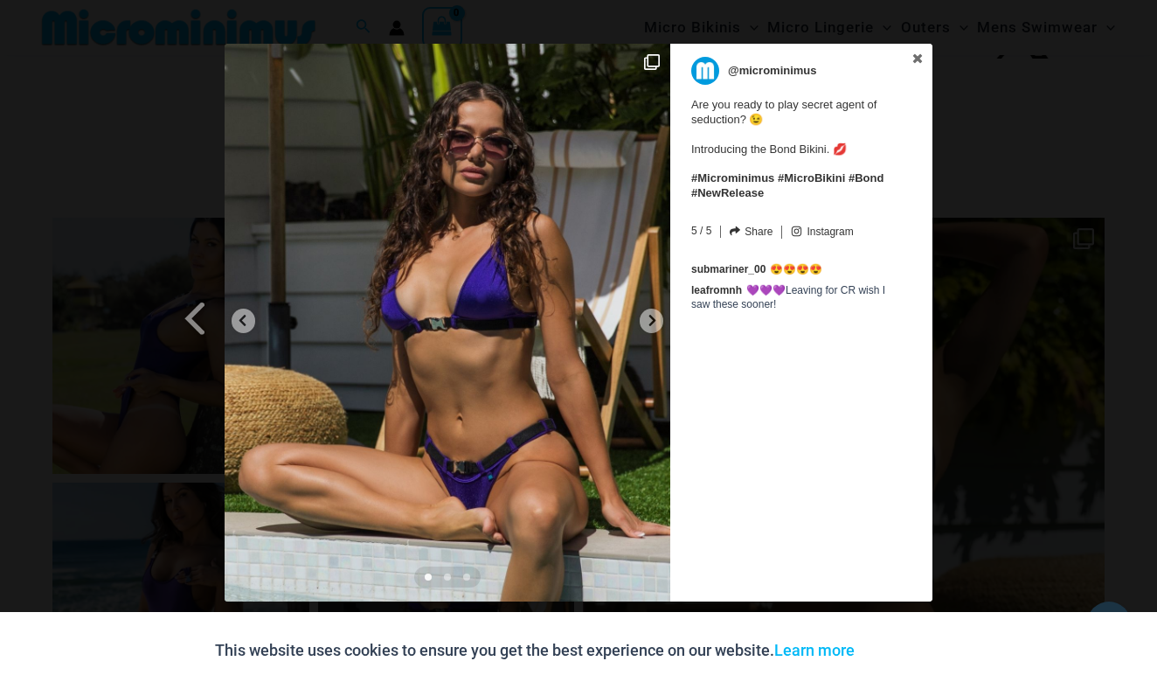
click at [966, 310] on div "Previous Slide Next Slide @microminimus Are you ready to play secret agent of s…" at bounding box center [578, 325] width 1157 height 562
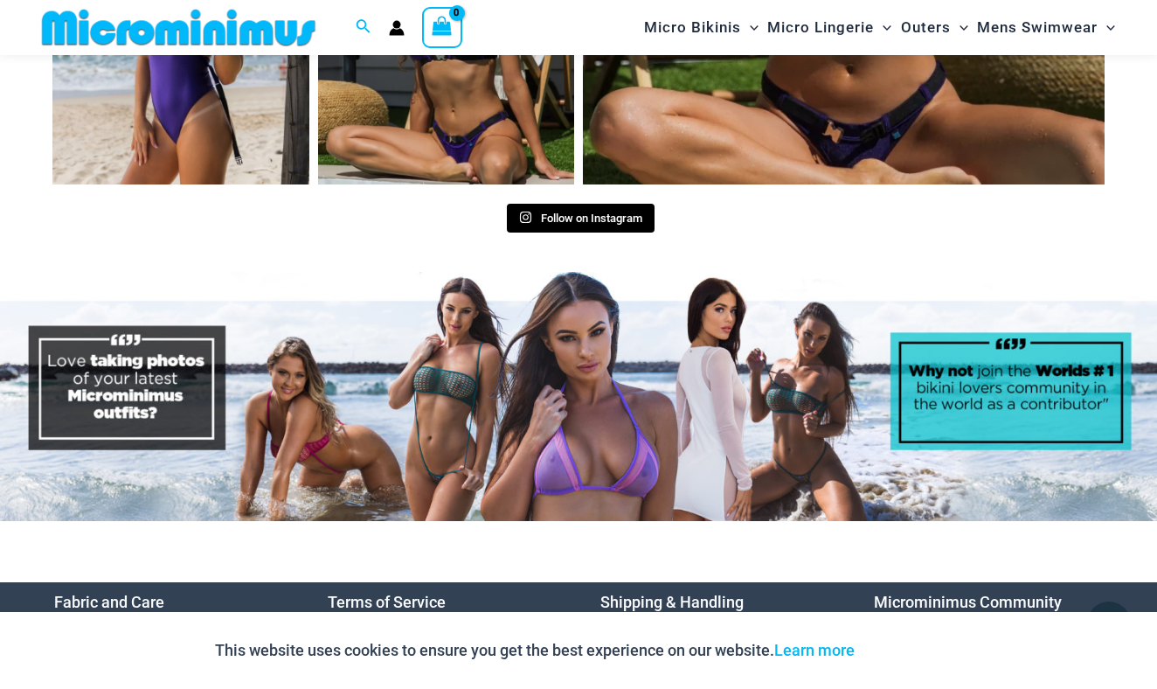
scroll to position [7022, 0]
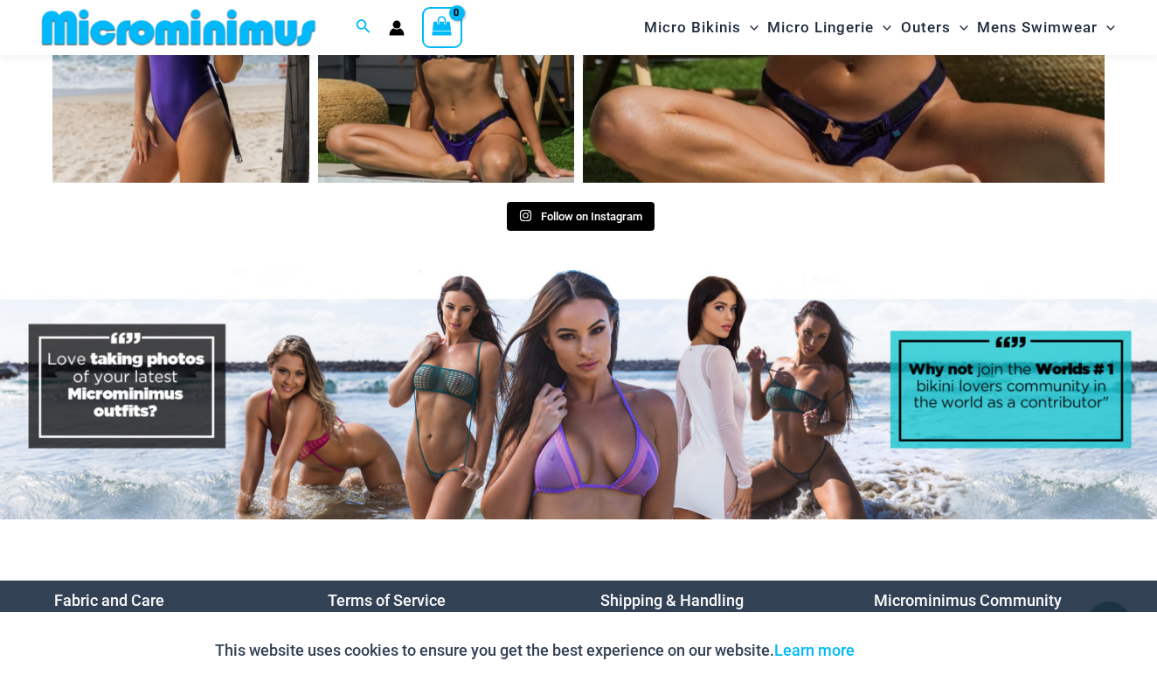
click at [77, 319] on img at bounding box center [578, 394] width 1157 height 248
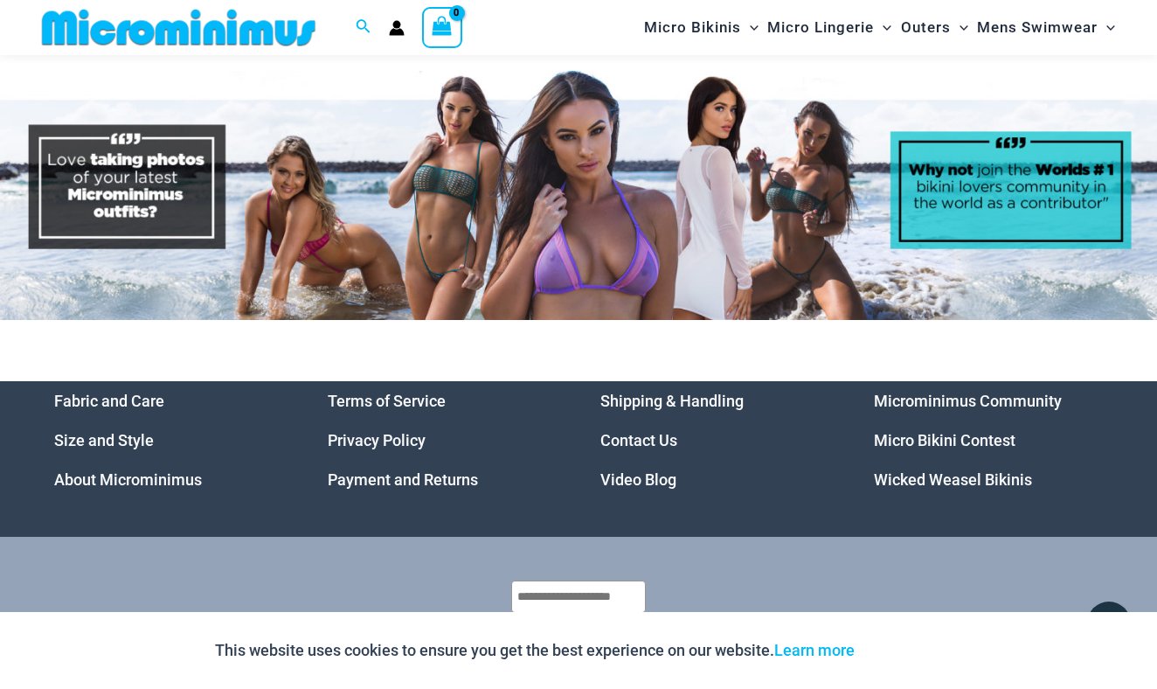
scroll to position [7219, 0]
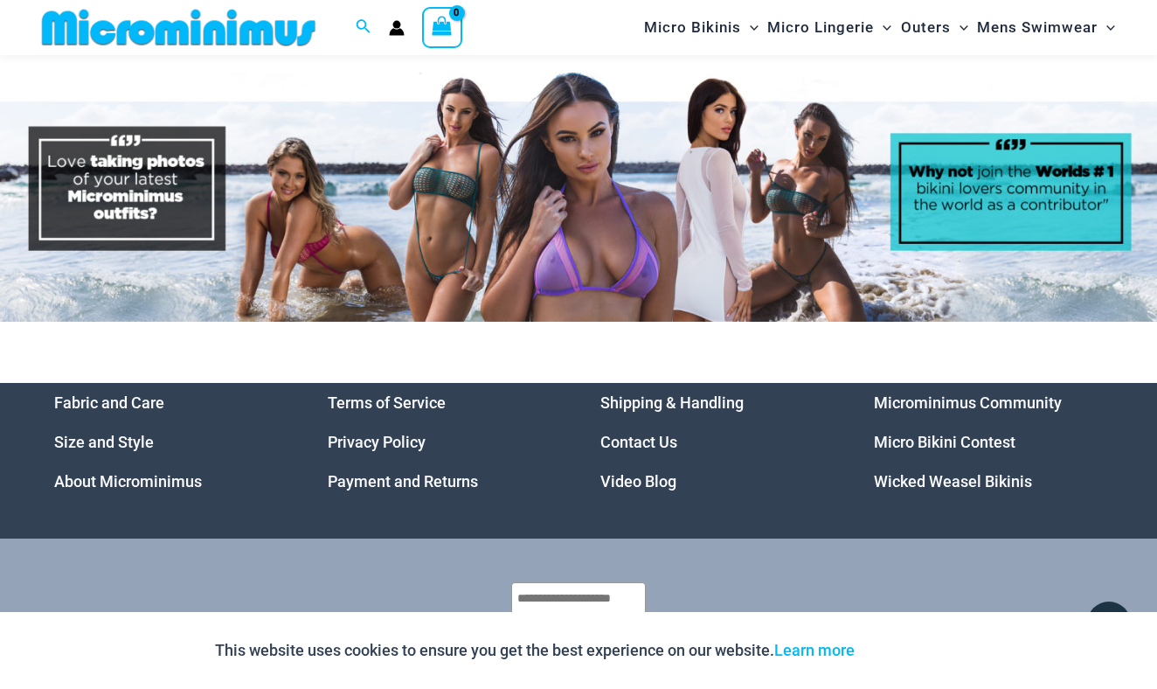
click at [887, 472] on link "Wicked Weasel Bikinis" at bounding box center [953, 481] width 158 height 18
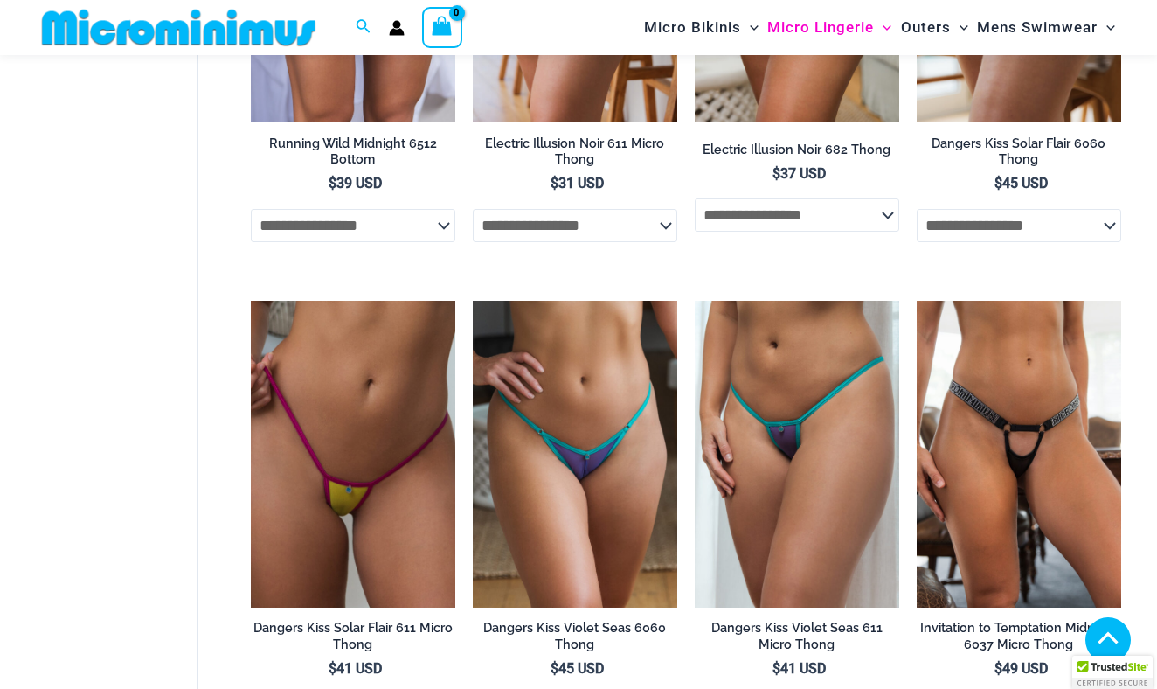
scroll to position [878, 0]
